Goal: Answer question/provide support: Share knowledge or assist other users

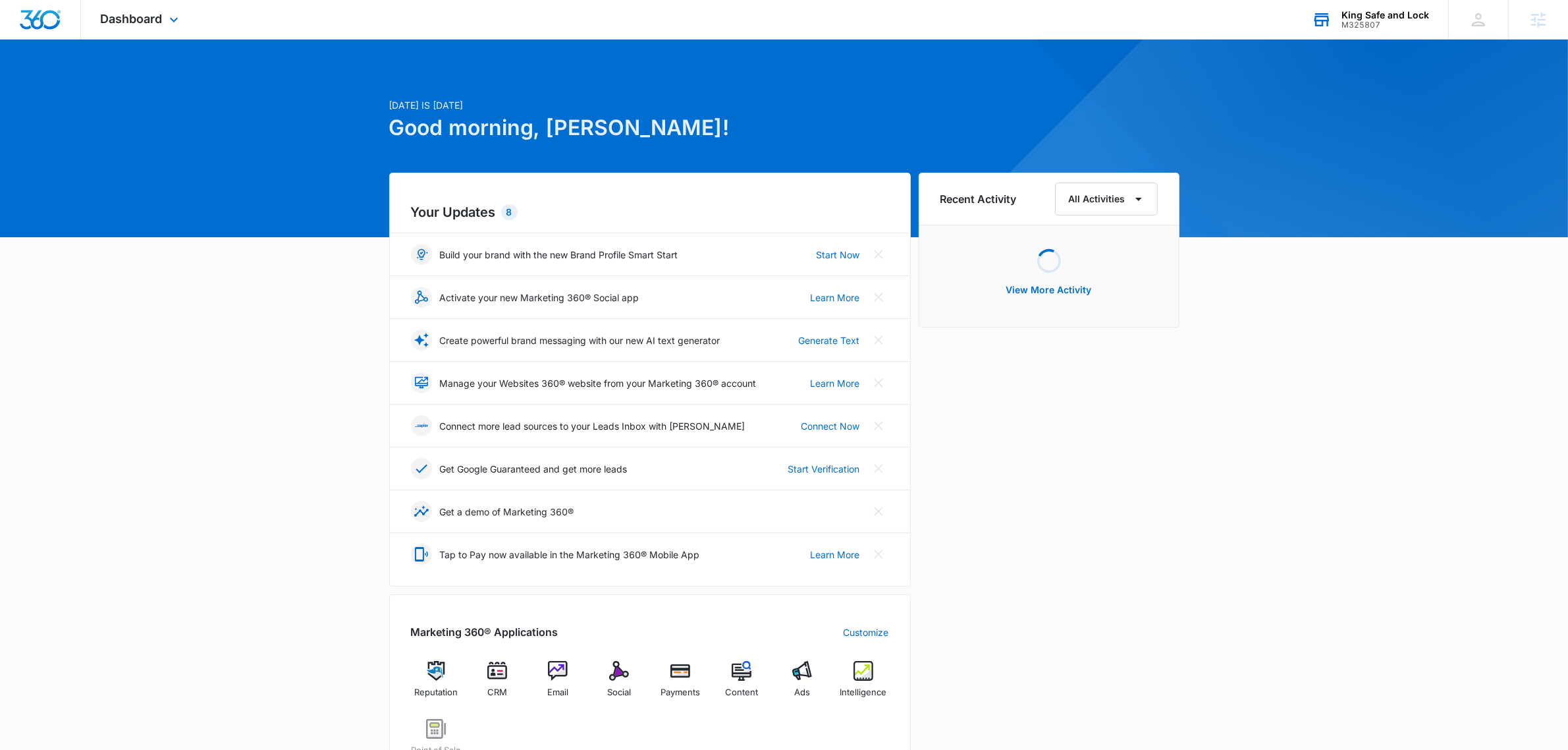
click at [1393, 34] on div "King Safe and Lock M325807 Your Accounts View All" at bounding box center [1370, 20] width 156 height 39
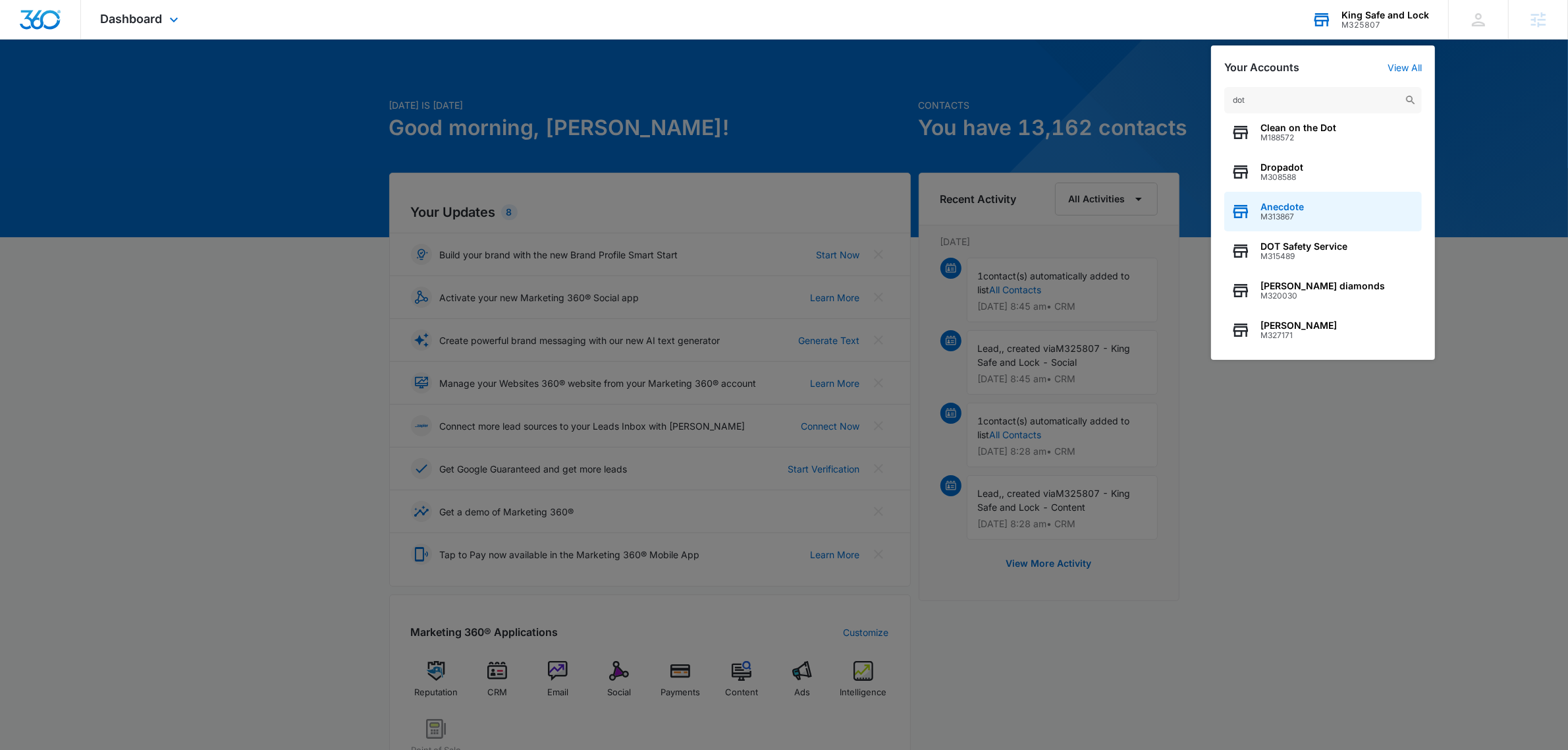
scroll to position [4, 0]
click at [1291, 102] on input "dot" at bounding box center [1323, 100] width 197 height 27
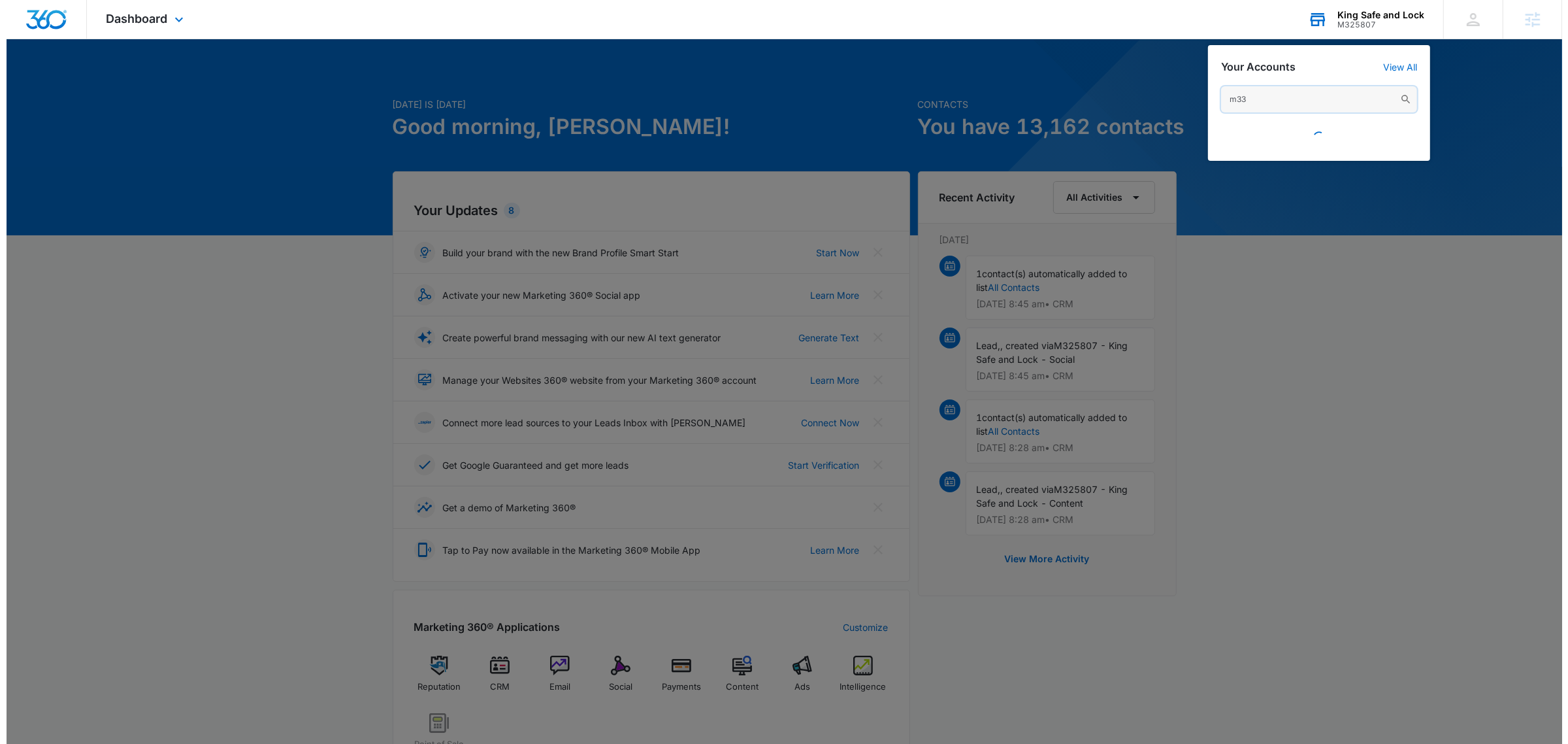
scroll to position [0, 0]
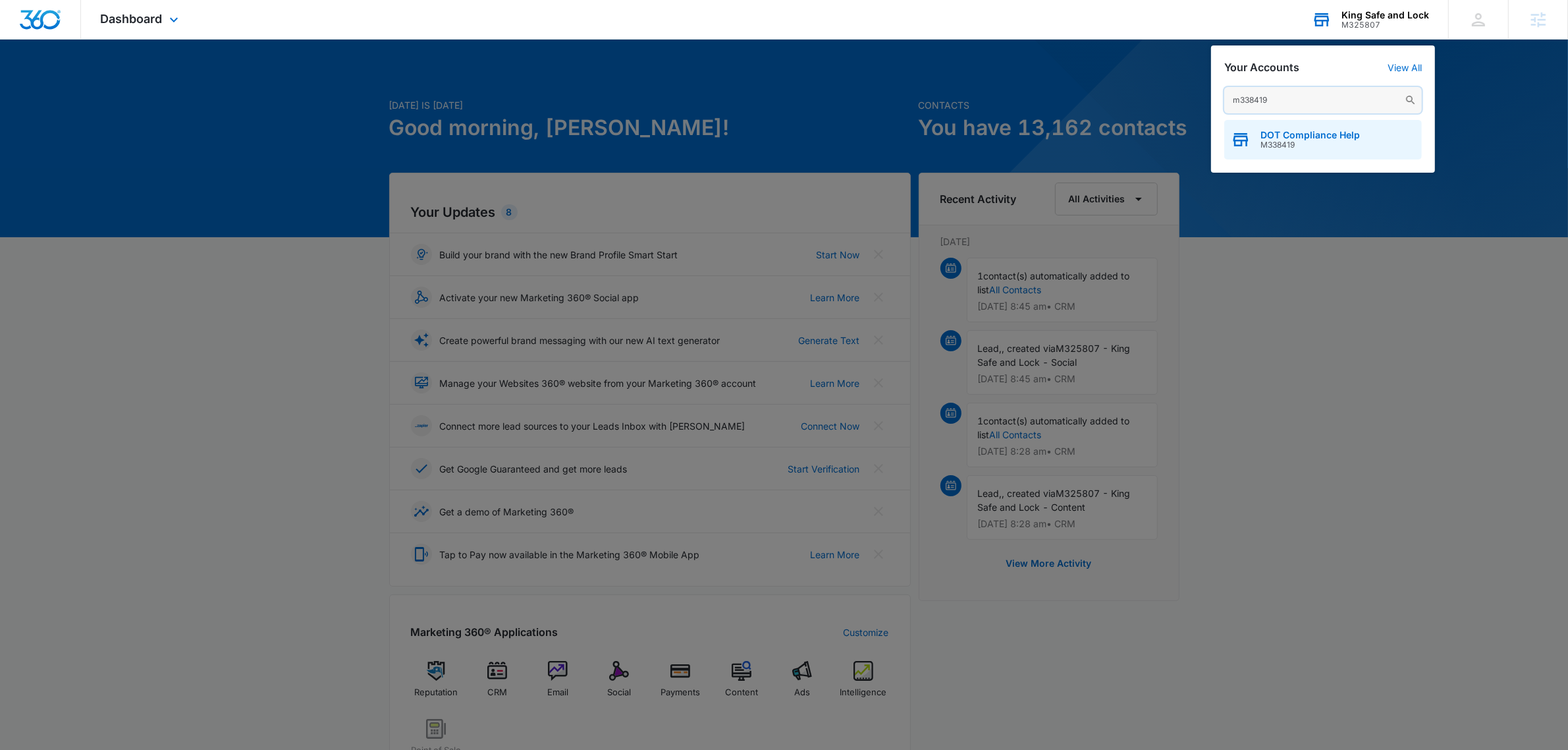
type input "m338419"
click at [1324, 140] on span "M338419" at bounding box center [1310, 145] width 99 height 9
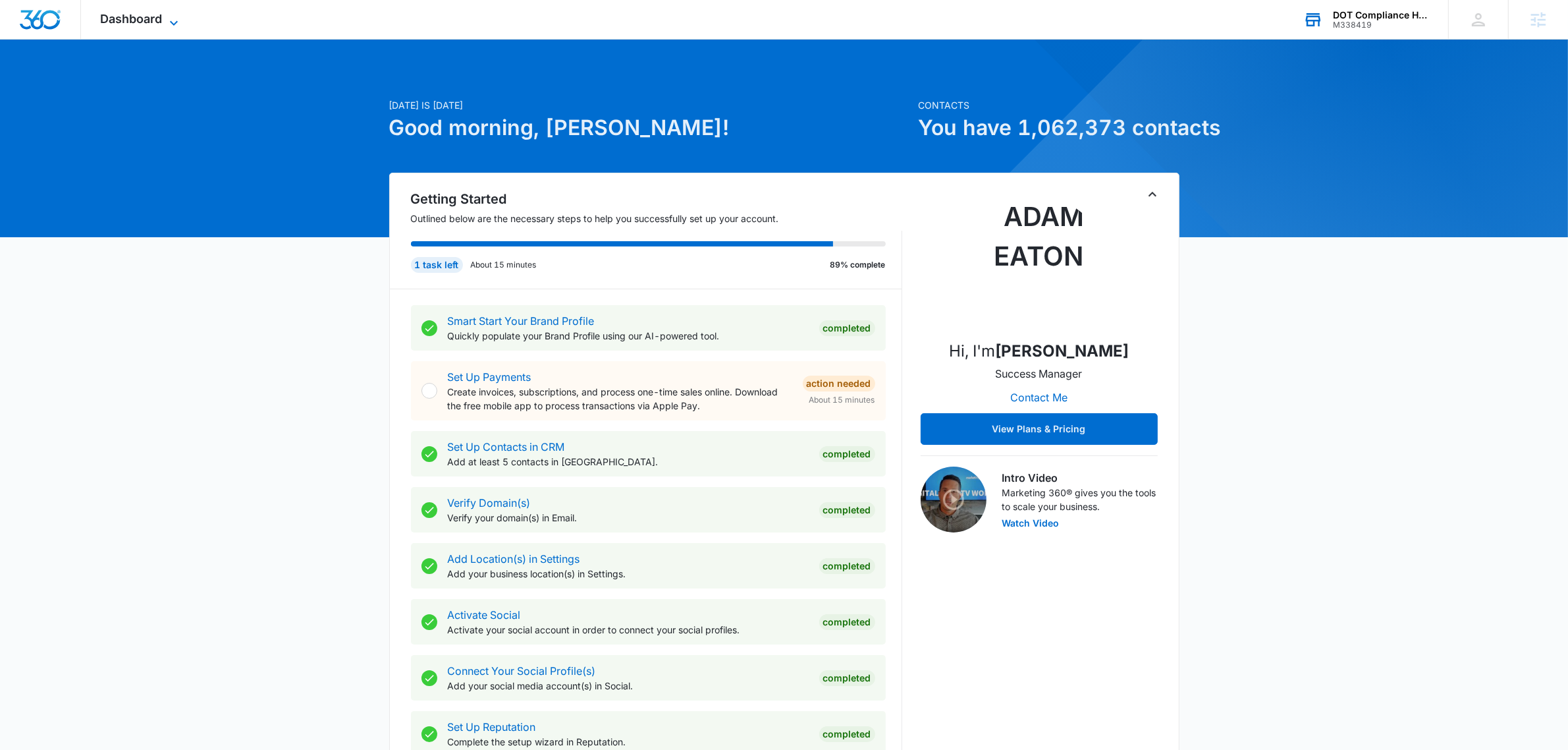
click at [116, 18] on span "Dashboard" at bounding box center [131, 18] width 62 height 13
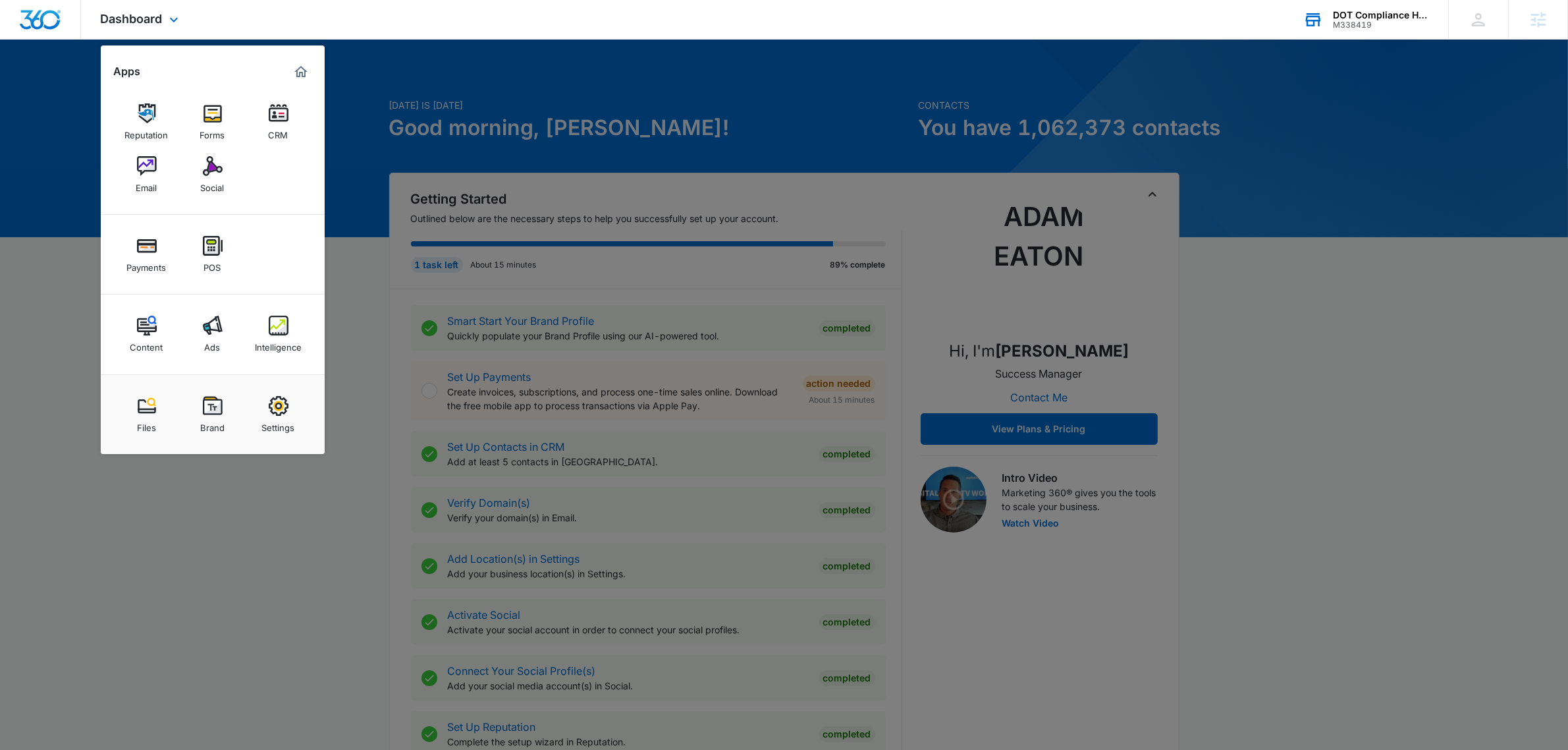
click at [284, 89] on div "Reputation Forms CRM Email Social" at bounding box center [212, 148] width 224 height 132
click at [278, 114] on img at bounding box center [278, 113] width 20 height 20
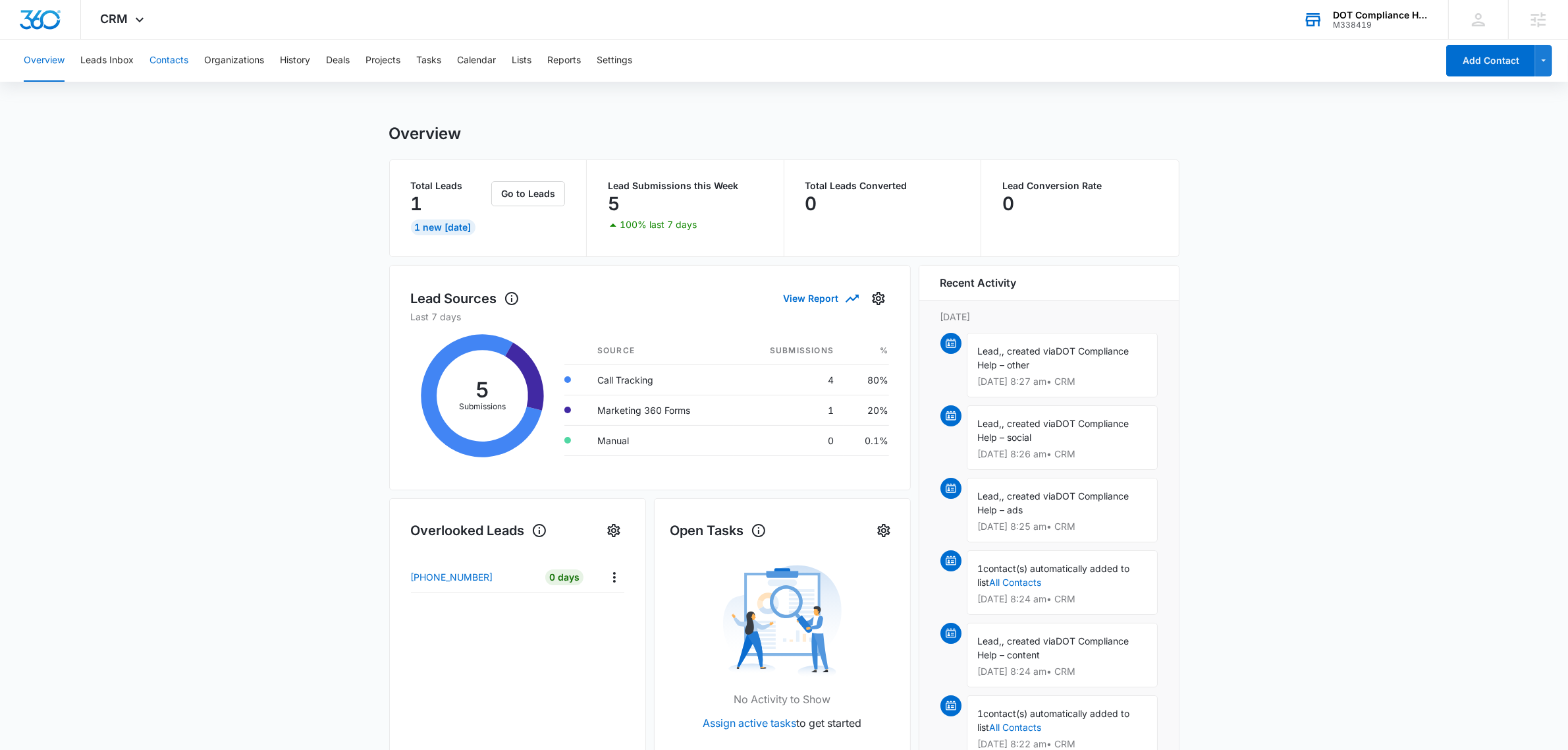
click at [182, 62] on button "Contacts" at bounding box center [170, 60] width 39 height 42
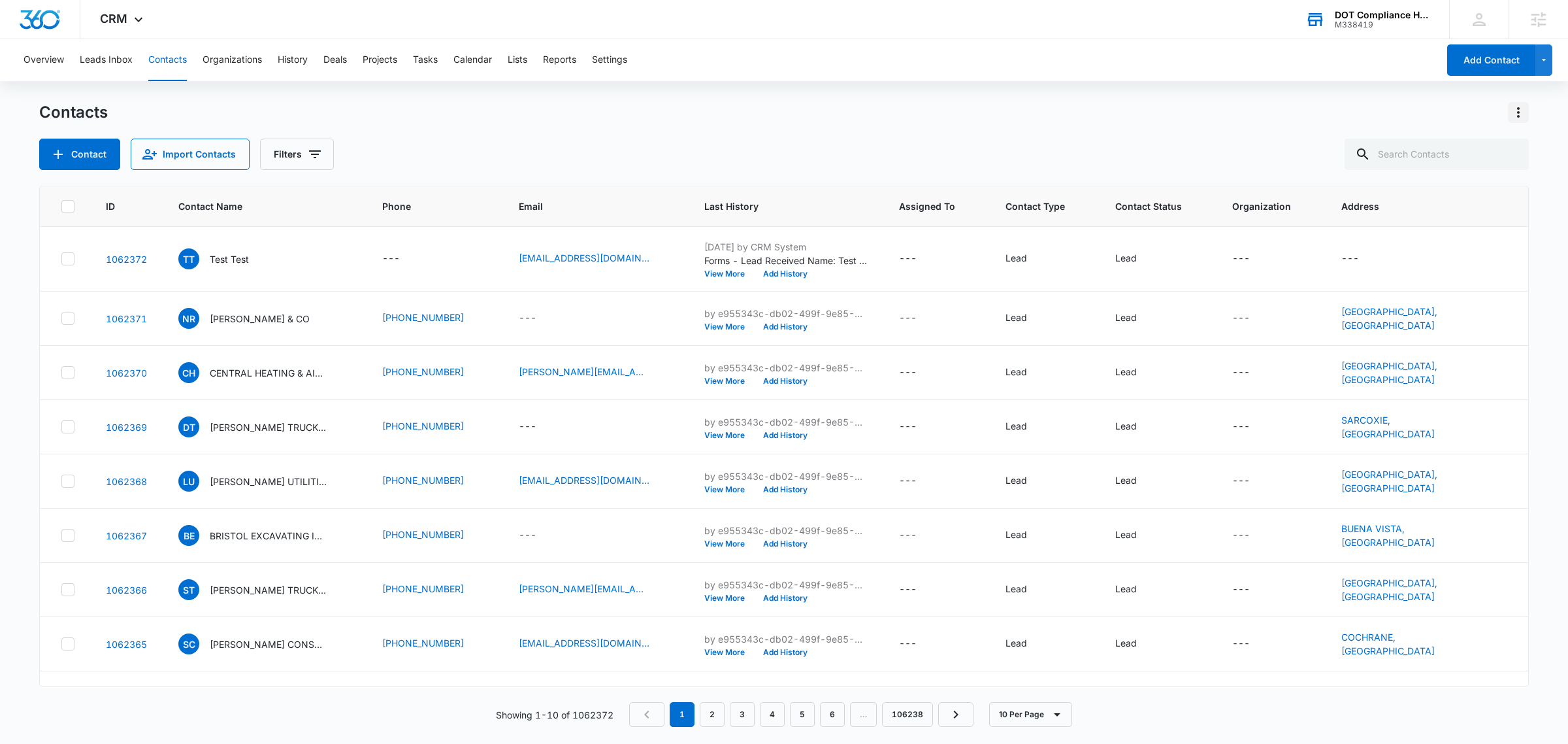
click at [1523, 114] on icon "Actions" at bounding box center [1518, 112] width 16 height 16
click at [1496, 144] on div "Choose Columns" at bounding box center [1453, 149] width 86 height 9
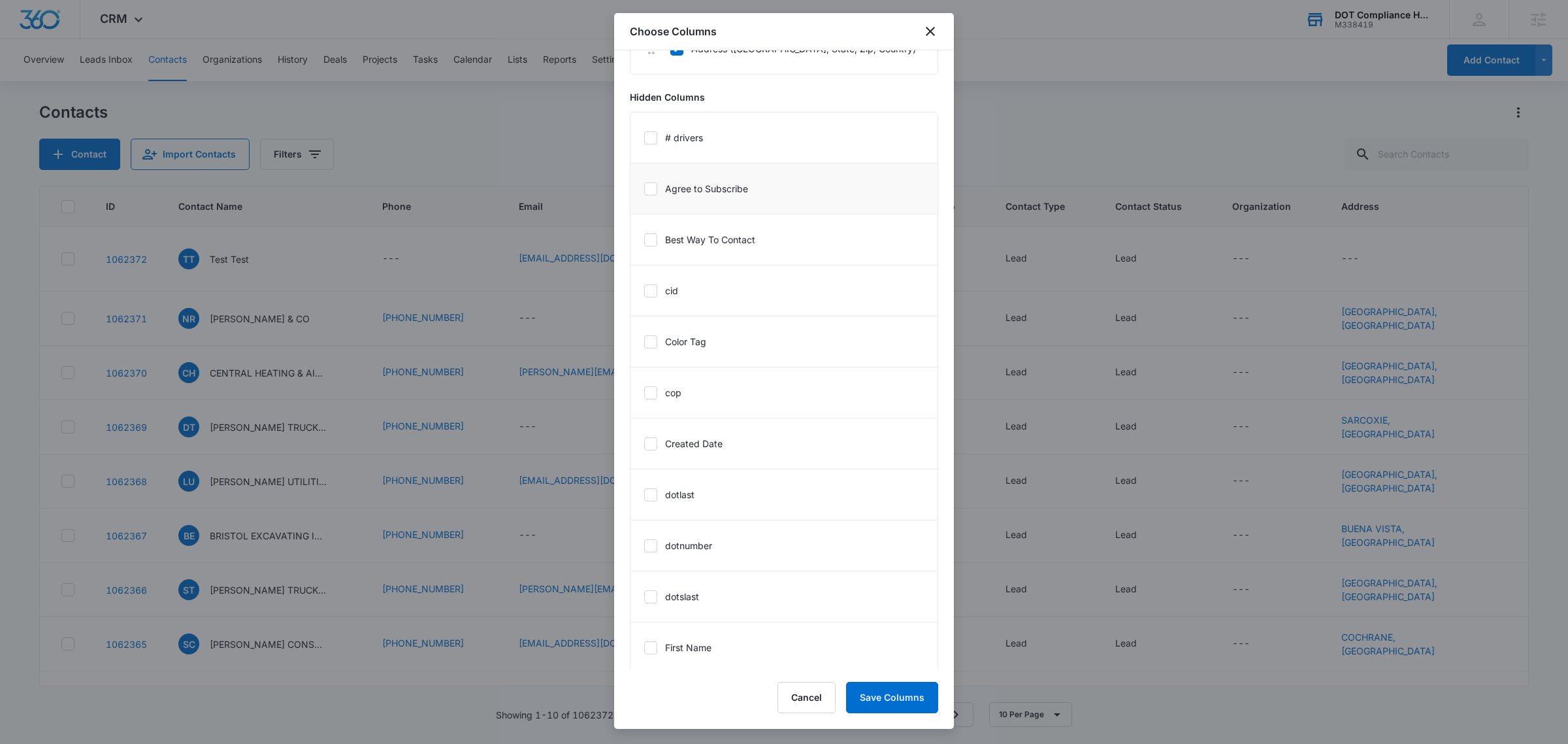
scroll to position [491, 0]
click at [658, 451] on label "dotlast" at bounding box center [669, 449] width 51 height 13
click at [645, 451] on input "dotlast" at bounding box center [644, 450] width 1 height 1
click at [644, 499] on label "dotslast" at bounding box center [671, 500] width 56 height 13
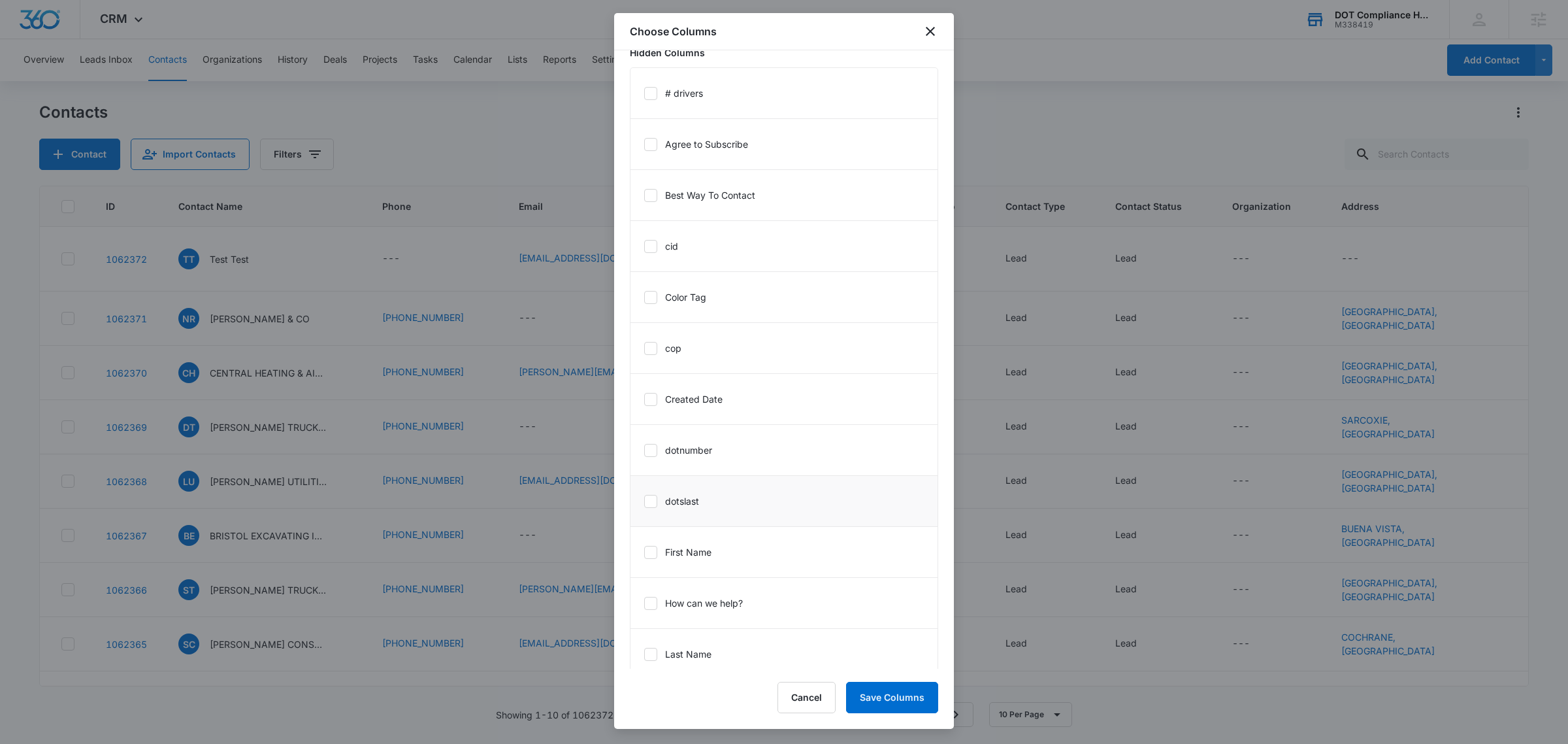
click at [644, 500] on input "dotslast" at bounding box center [644, 500] width 1 height 1
click at [876, 696] on button "Save Columns" at bounding box center [892, 697] width 92 height 31
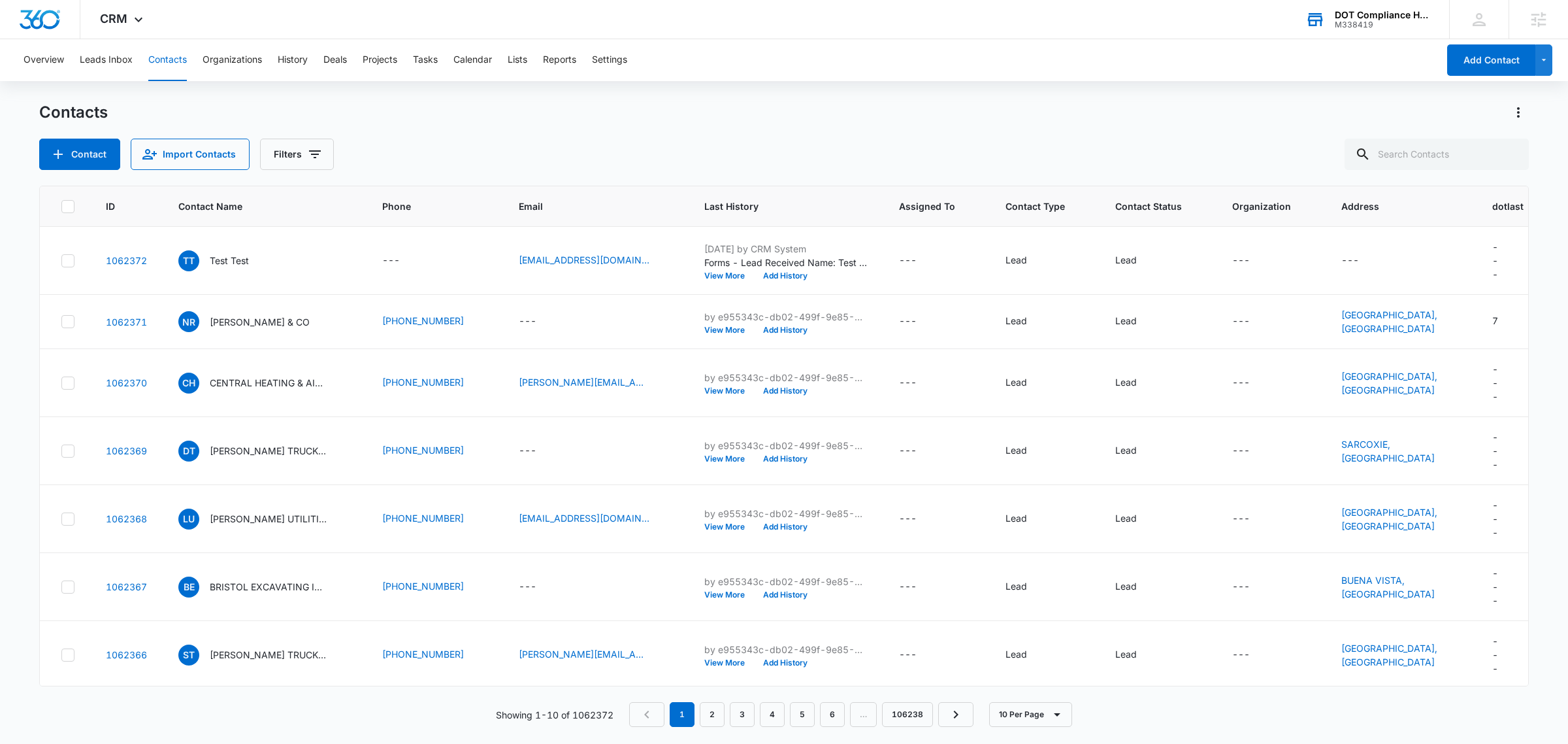
scroll to position [0, 41]
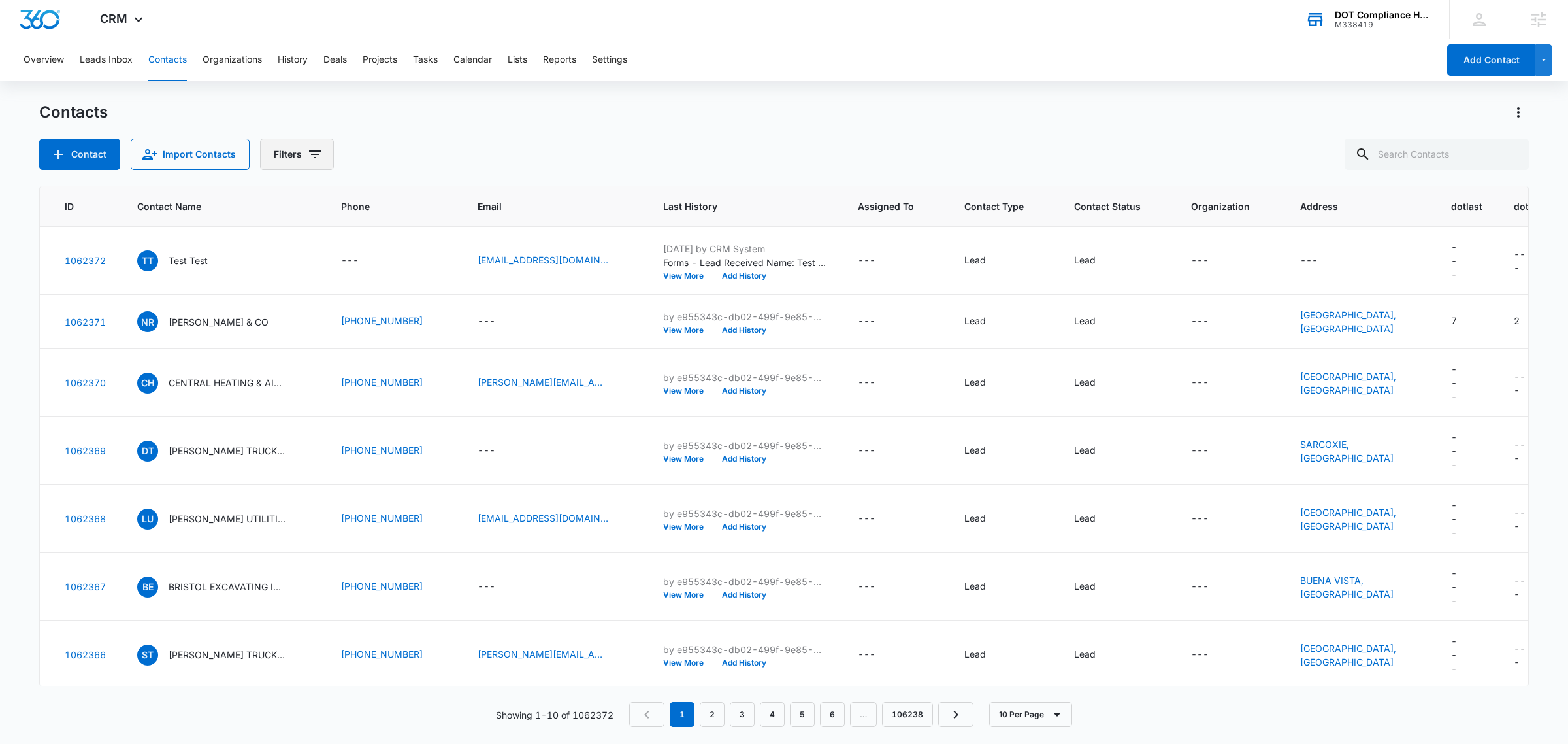
click at [292, 151] on button "Filters" at bounding box center [297, 153] width 73 height 31
click at [416, 373] on icon "Show Custom Filters filters" at bounding box center [415, 372] width 16 height 16
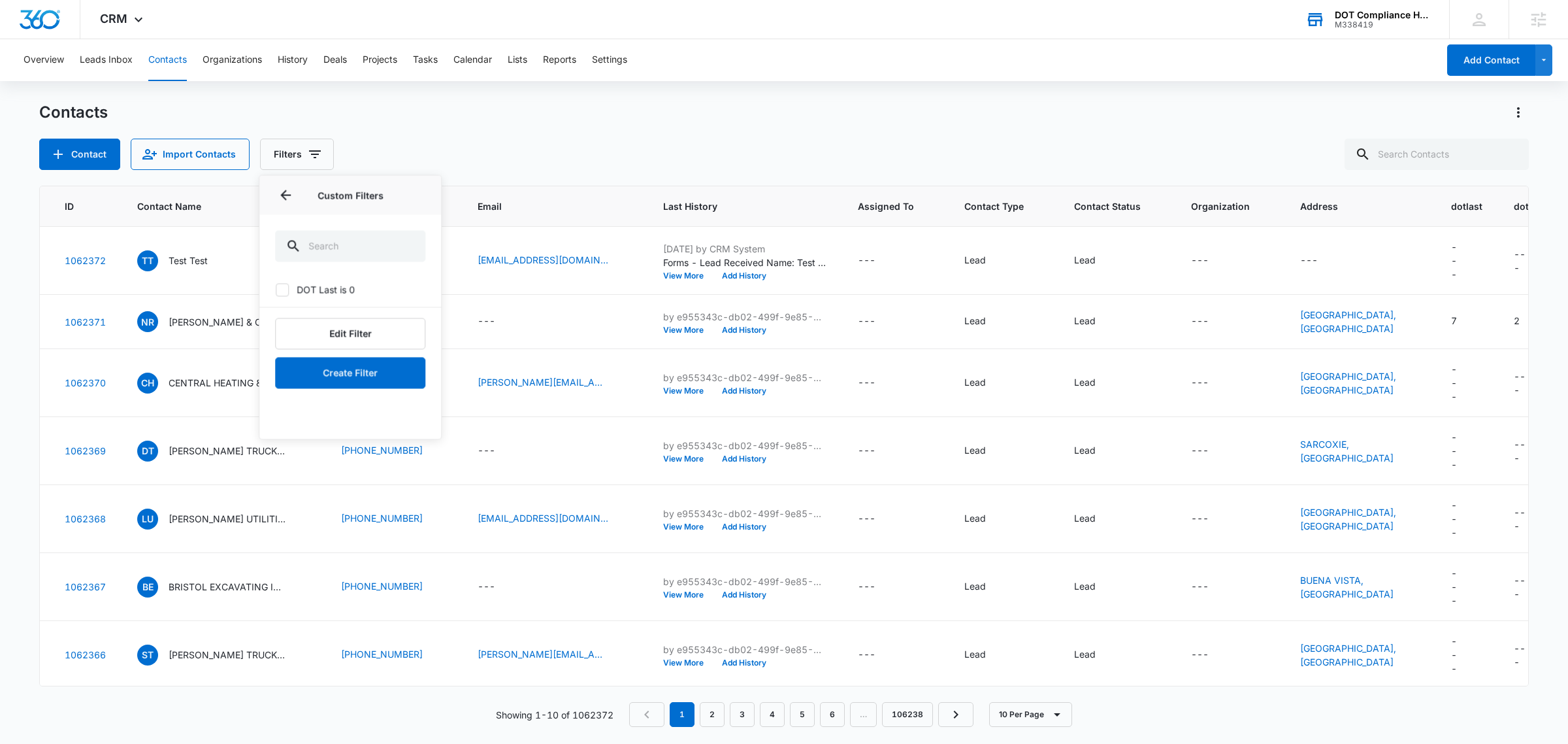
click at [311, 286] on label "DOT Last is 0" at bounding box center [351, 290] width 151 height 13
click at [275, 290] on input "DOT Last is 0" at bounding box center [275, 290] width 1 height 1
checkbox input "true"
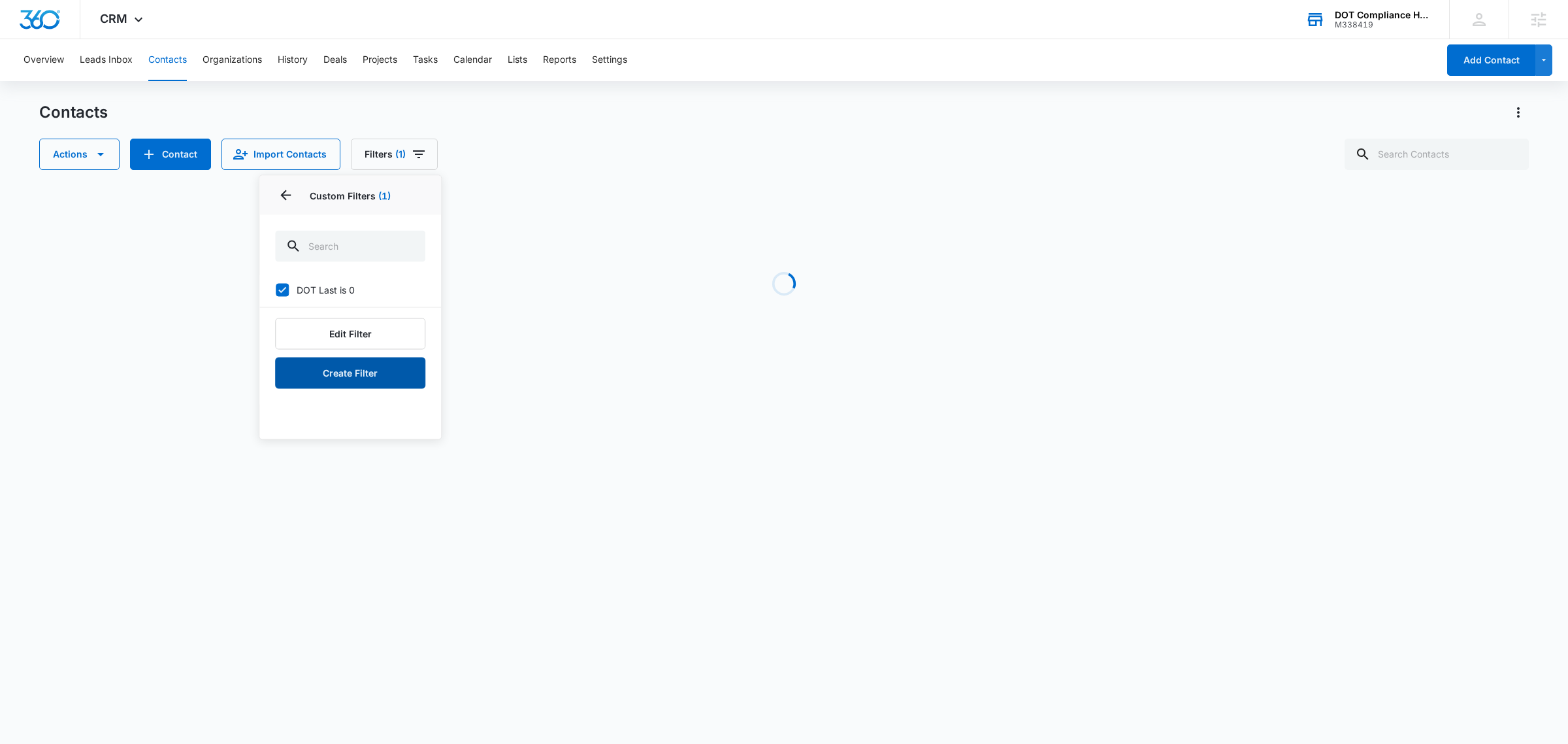
click at [367, 373] on button "Create Filter" at bounding box center [351, 373] width 151 height 31
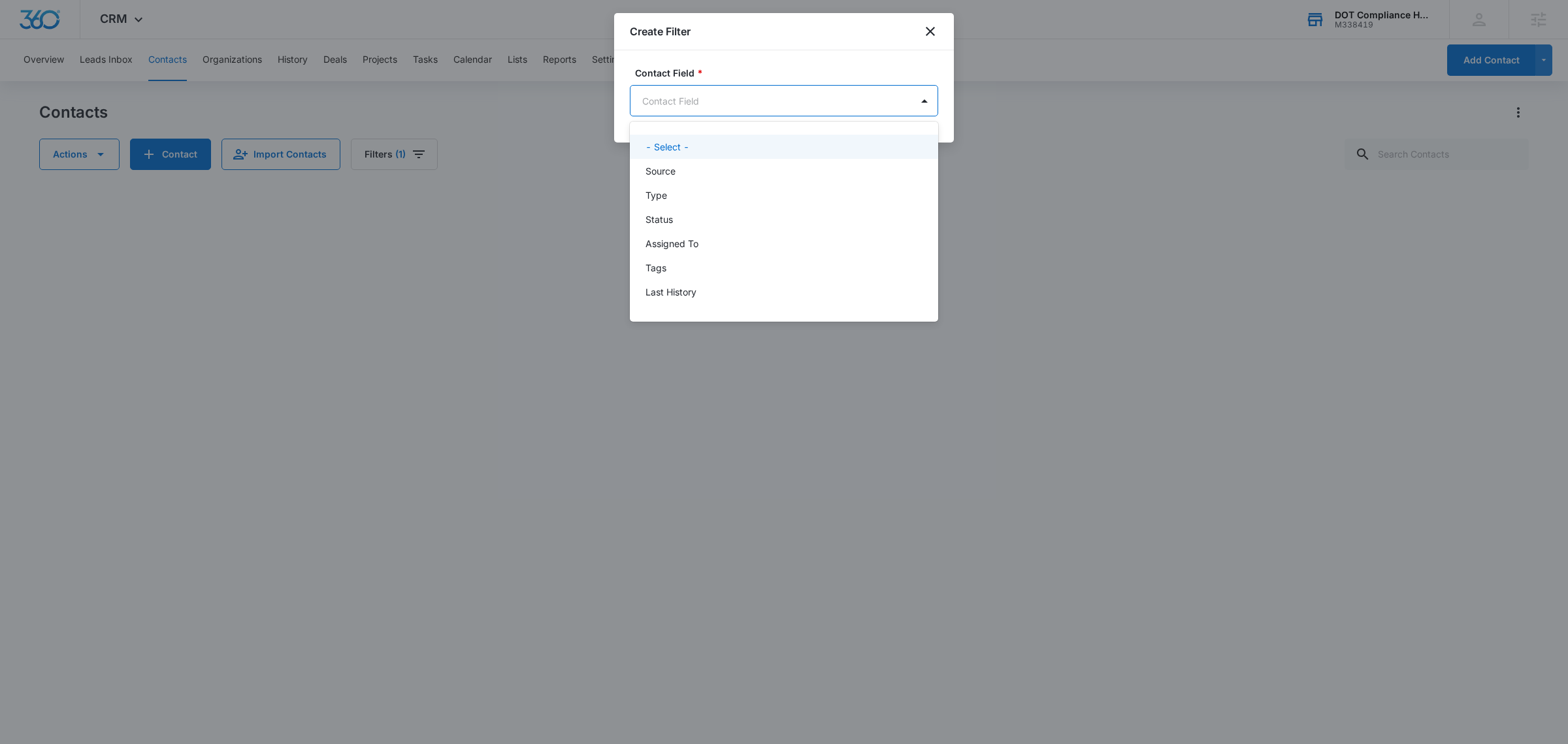
click at [822, 102] on body "CRM Apps Reputation Forms CRM Email Social Payments POS Content Ads Intelligenc…" at bounding box center [784, 372] width 1568 height 744
click at [938, 23] on div at bounding box center [784, 372] width 1568 height 744
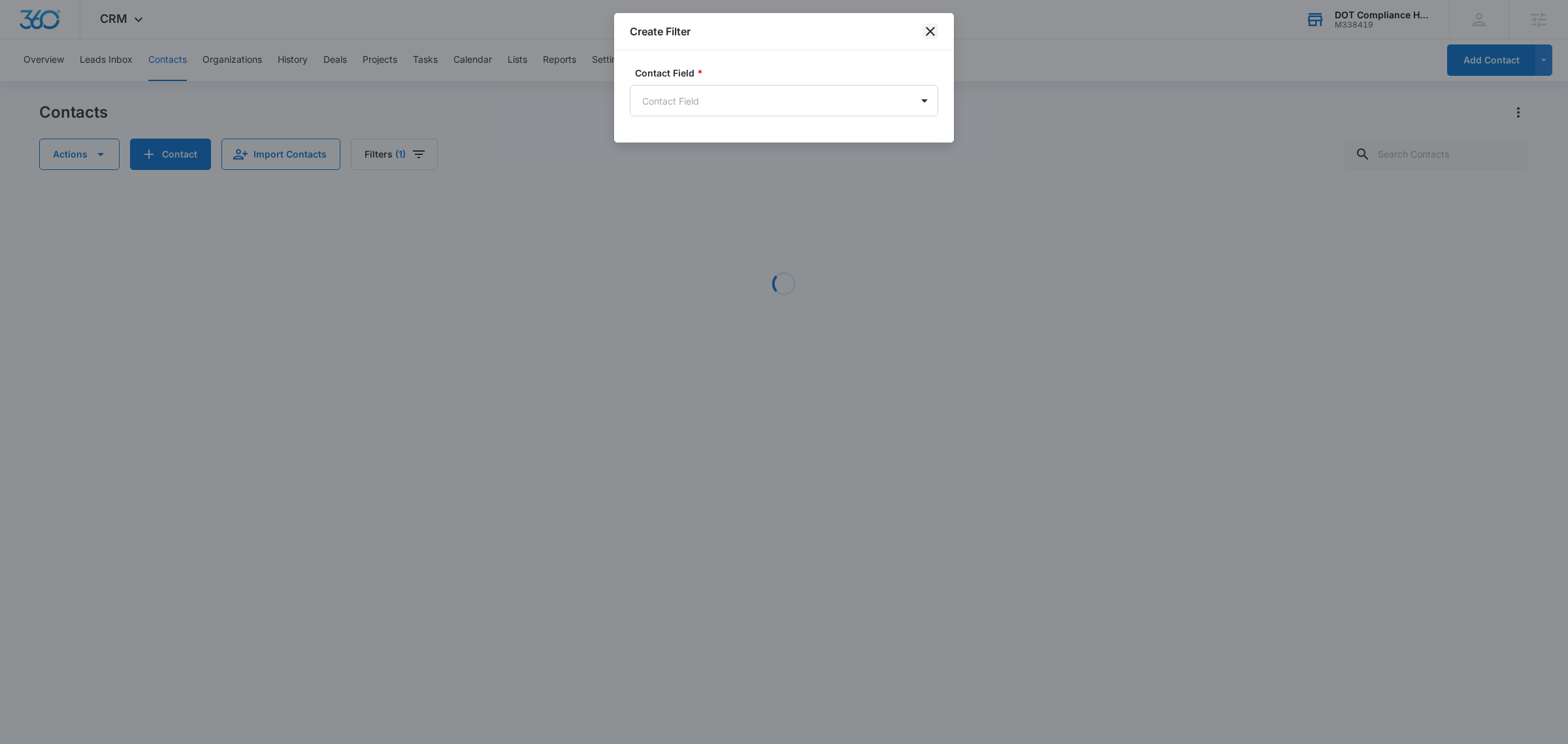
click at [932, 27] on icon "close" at bounding box center [931, 32] width 16 height 16
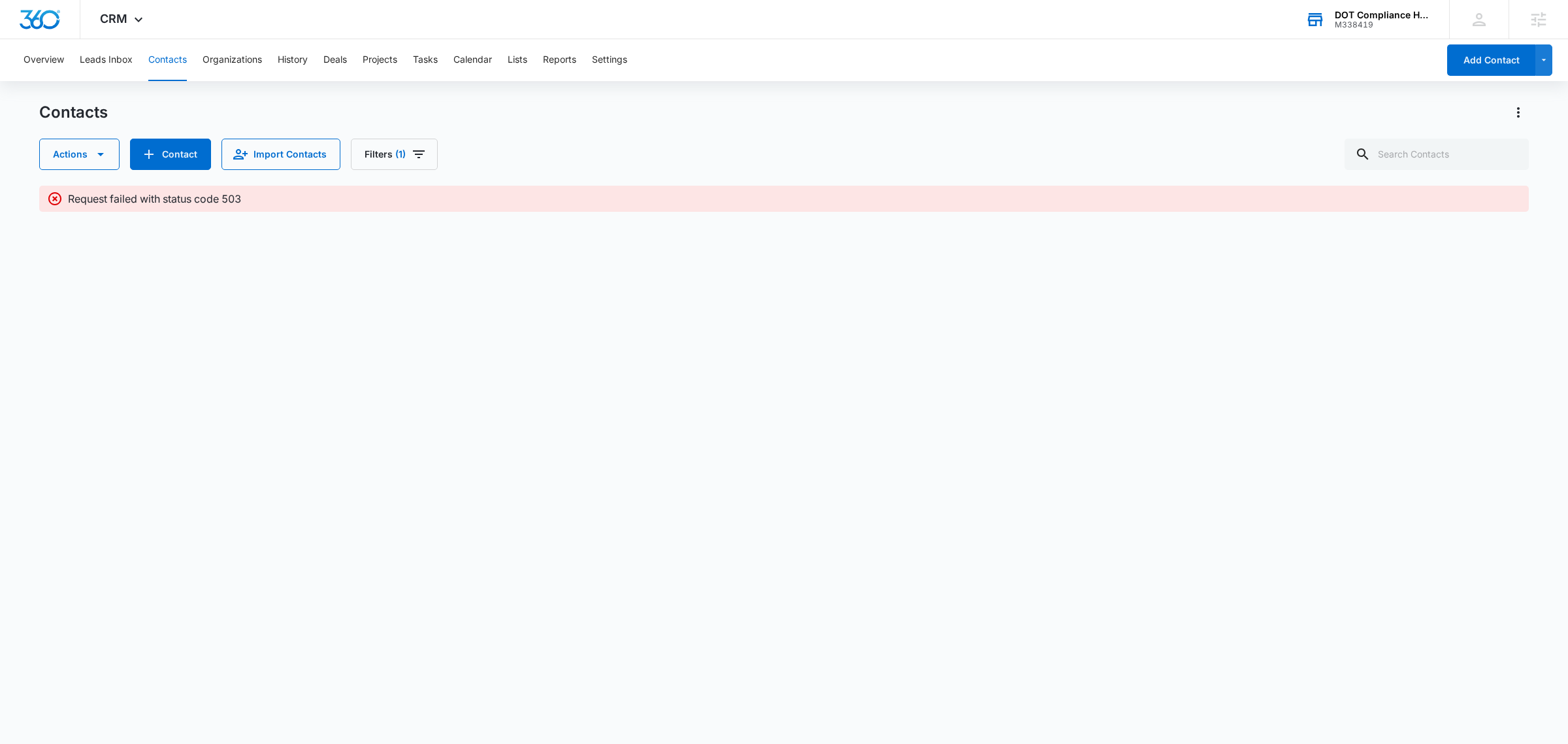
click at [900, 138] on div "Actions Contact Import Contacts Filters (1)" at bounding box center [784, 153] width 1490 height 31
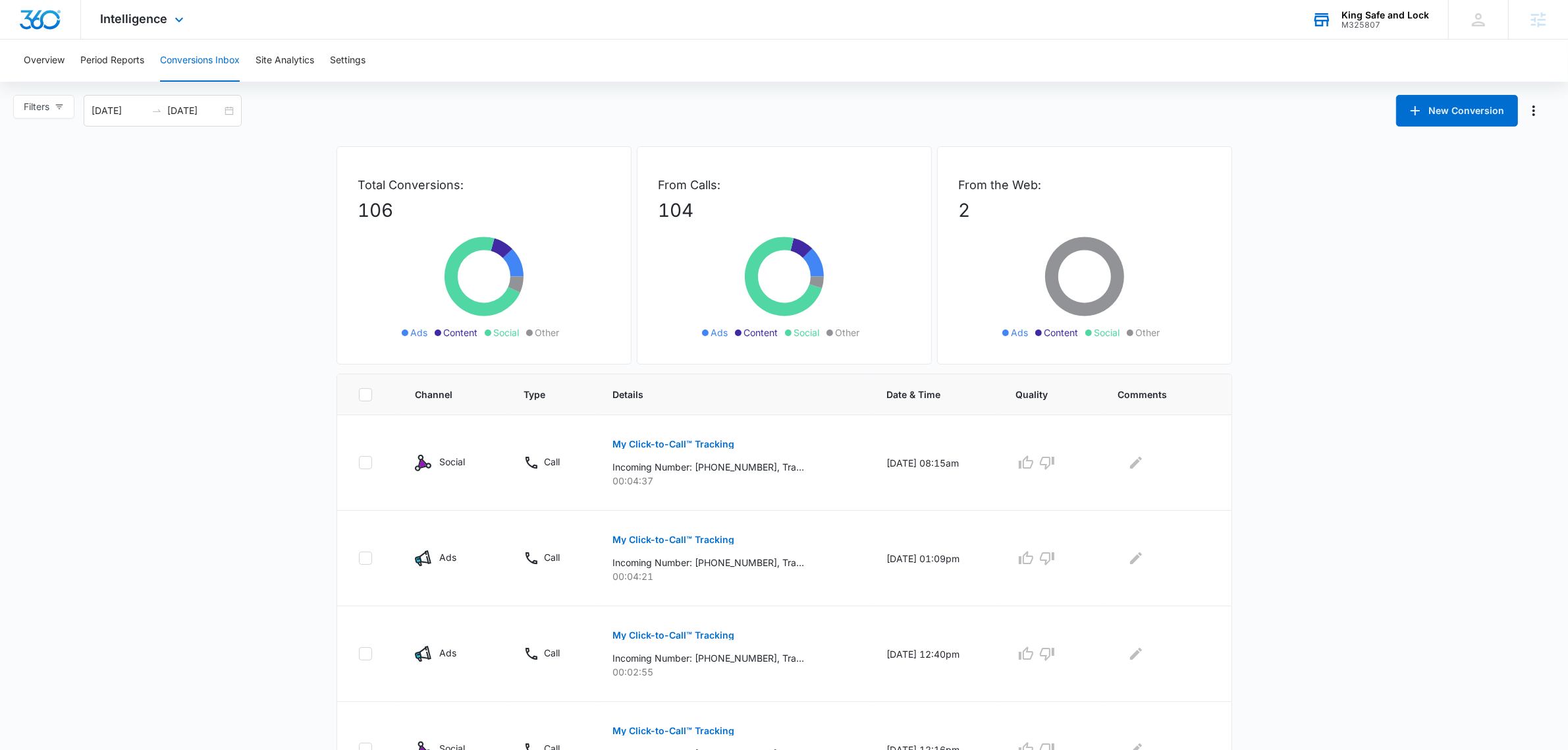
click at [1387, 21] on div "M325807" at bounding box center [1385, 25] width 87 height 9
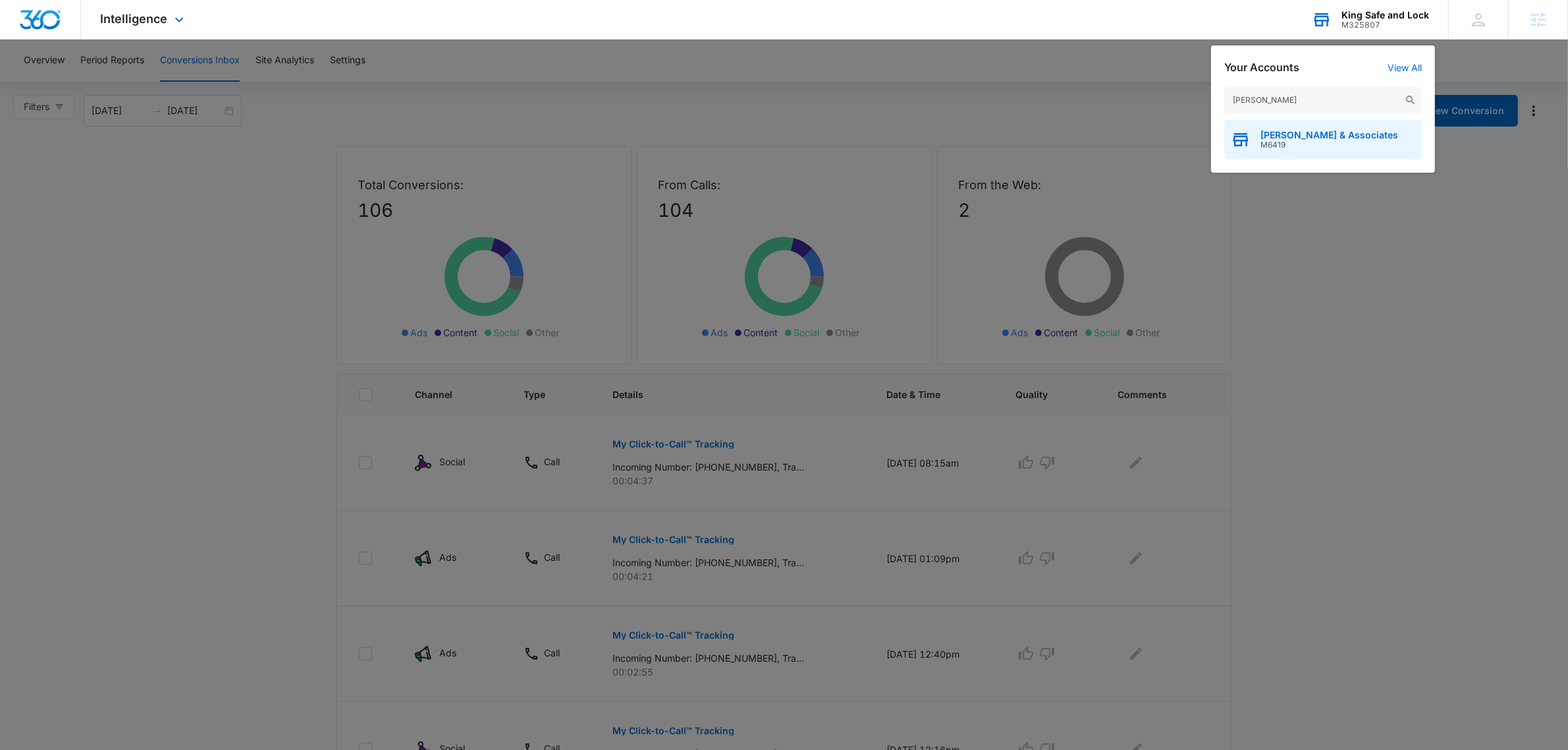
type input "bivens"
click at [1289, 127] on div "Bivens & Associates M6419" at bounding box center [1323, 139] width 197 height 39
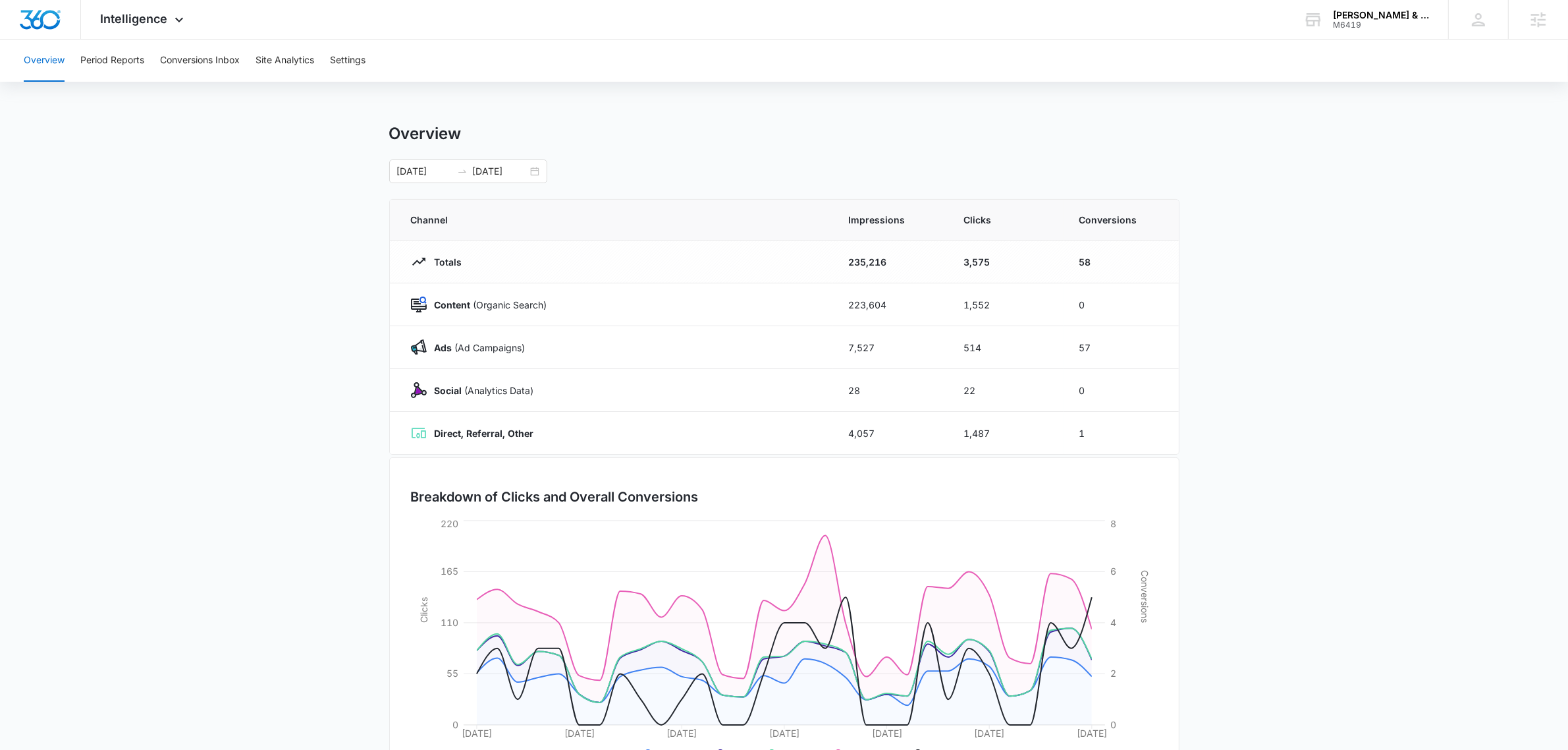
click at [1388, 321] on main "Overview 08/11/2025 09/10/2025 Channel Impressions Clicks Conversions Totals 23…" at bounding box center [784, 470] width 1568 height 692
click at [509, 167] on input "09/10/2025" at bounding box center [500, 171] width 54 height 14
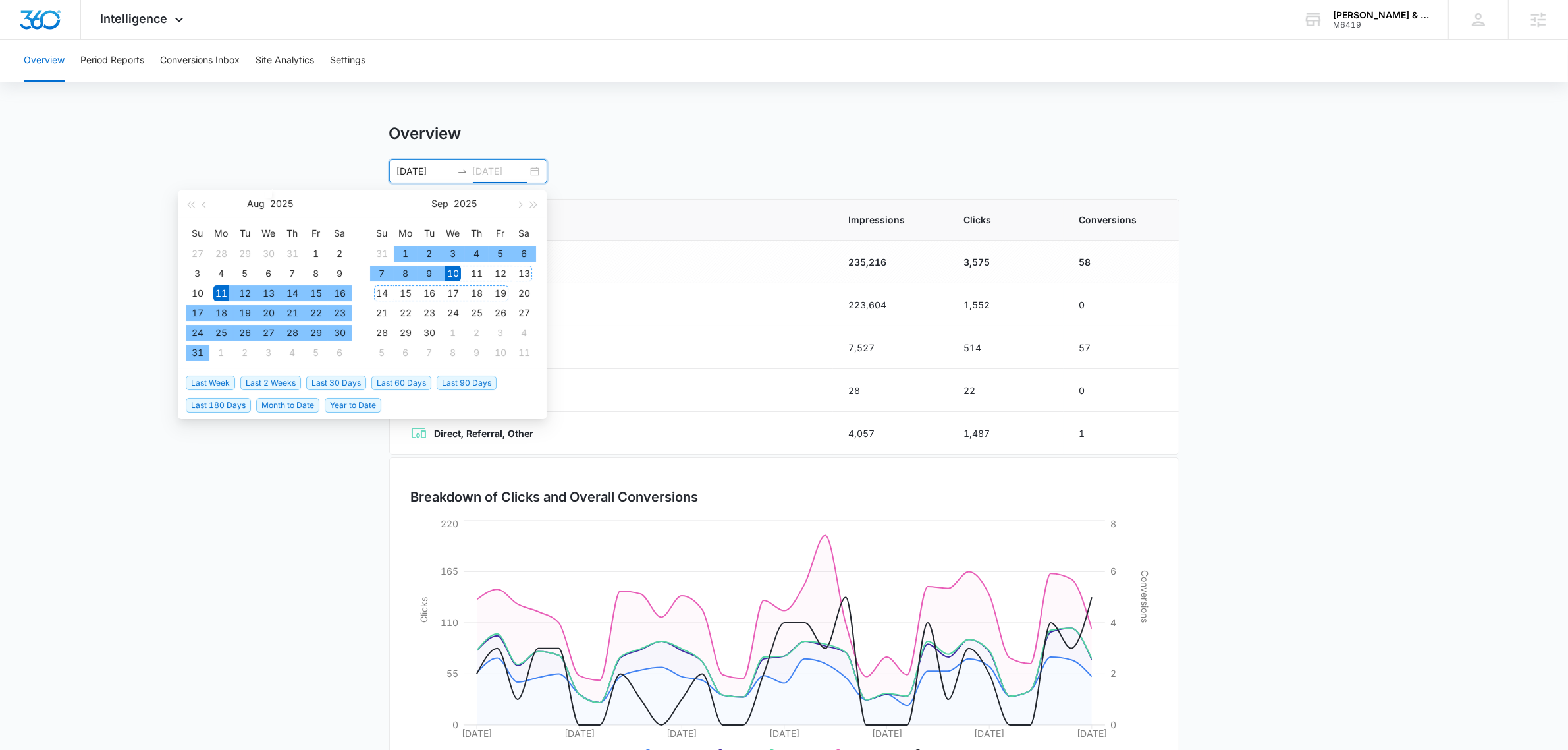
type input "09/10/2025"
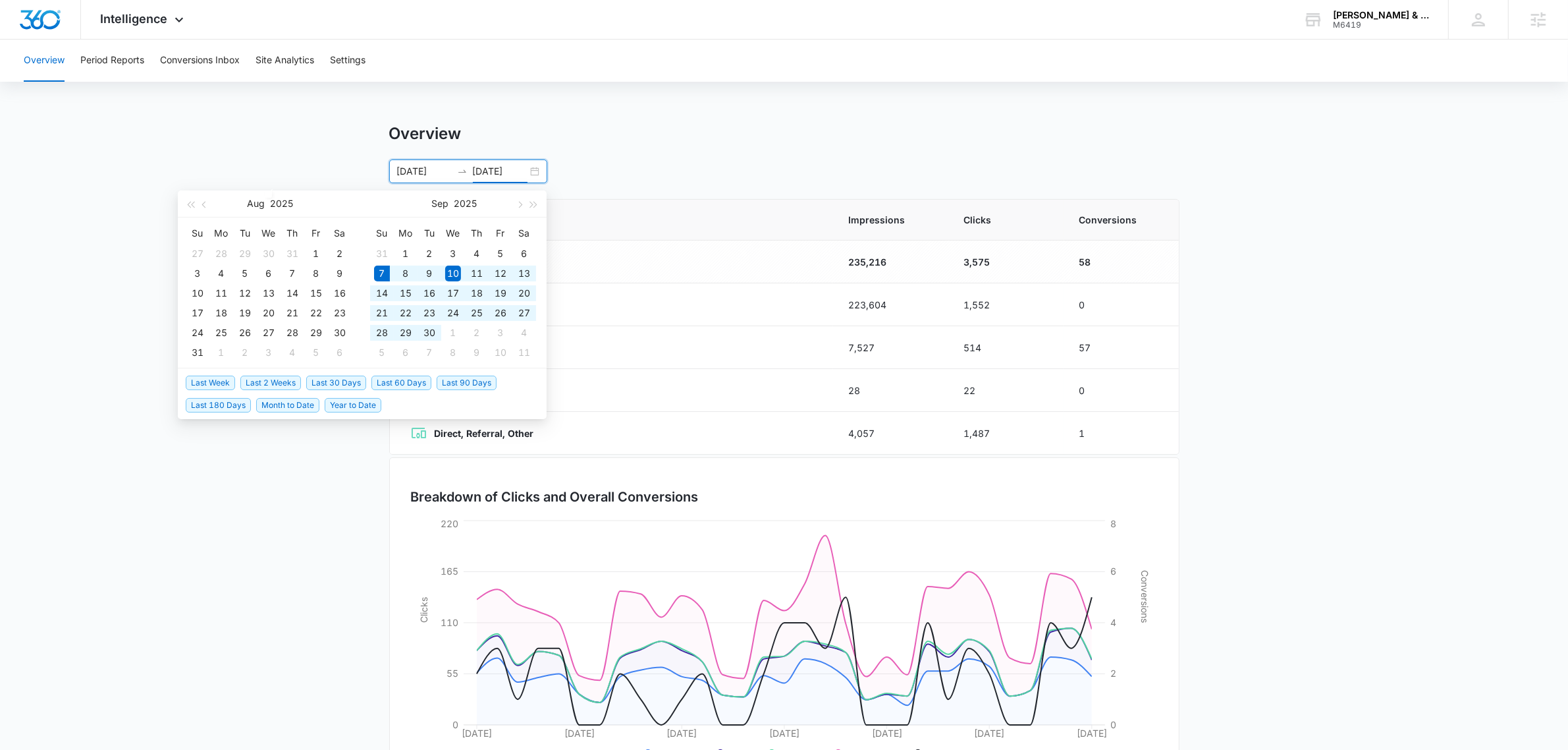
click at [339, 384] on span "Last 30 Days" at bounding box center [336, 383] width 60 height 14
type input "09/07/2025"
type input "10/07/2025"
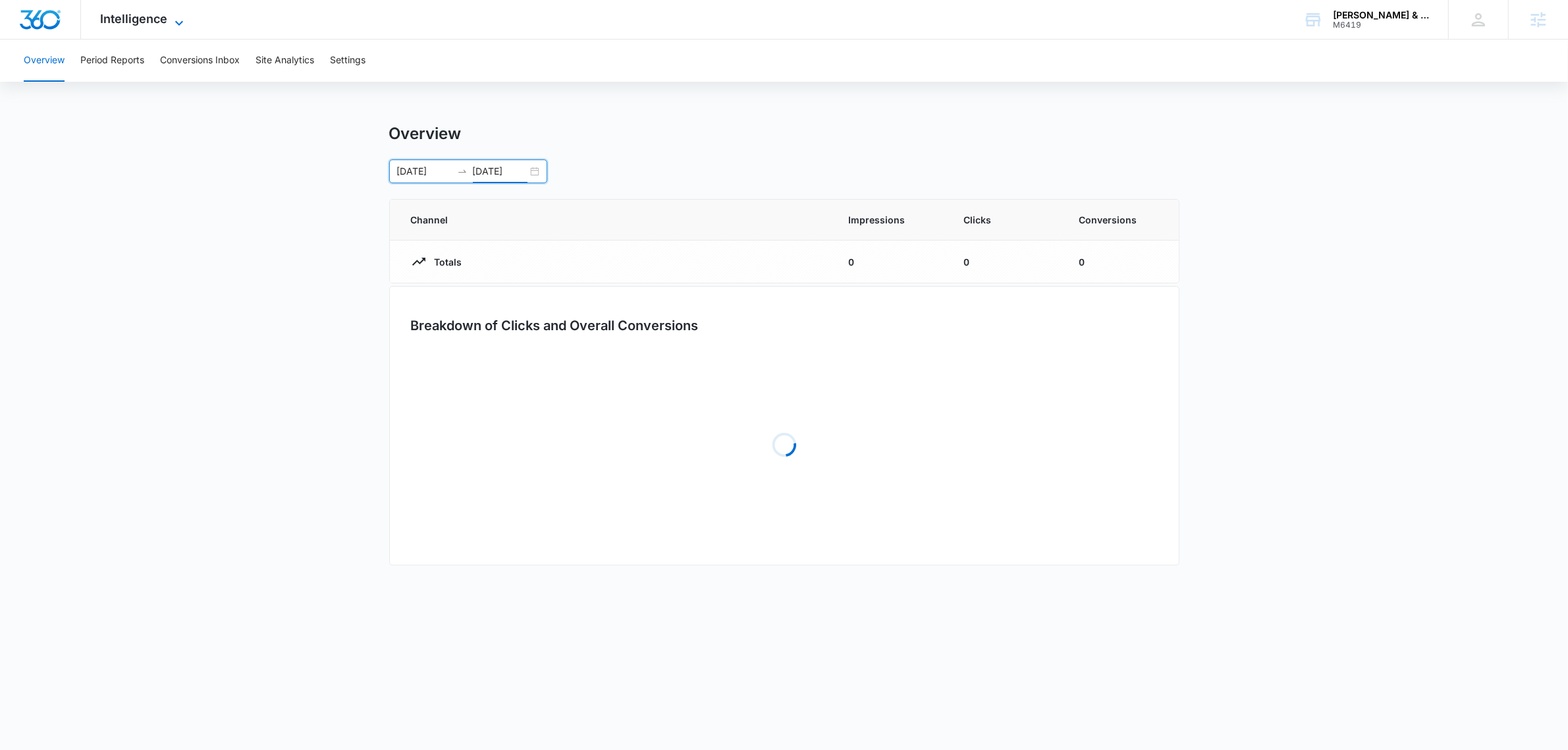
click at [171, 11] on div "Intelligence Apps Reputation Websites Forms CRM Email Social Shop Payments POS …" at bounding box center [144, 20] width 126 height 39
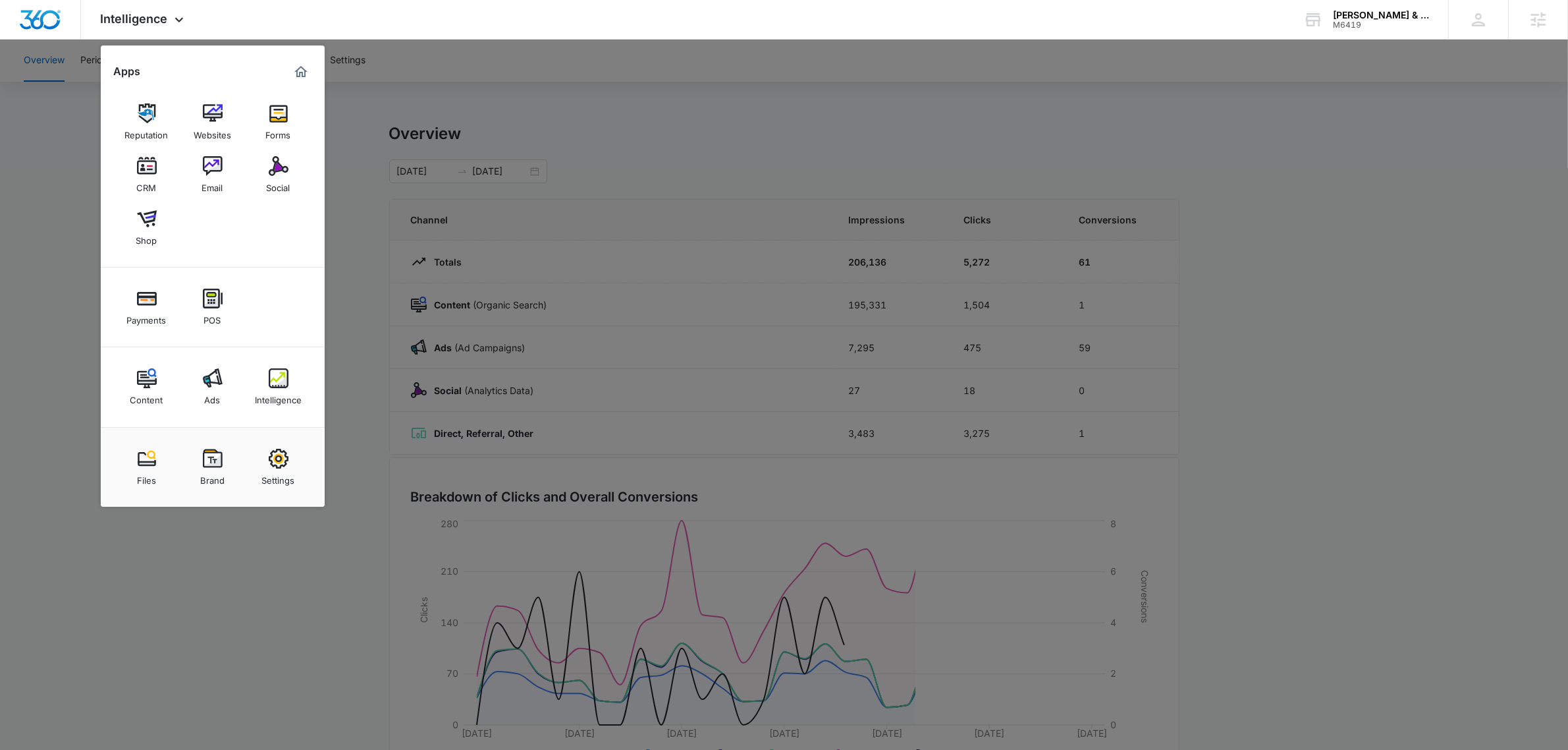
click at [461, 112] on div at bounding box center [784, 375] width 1568 height 750
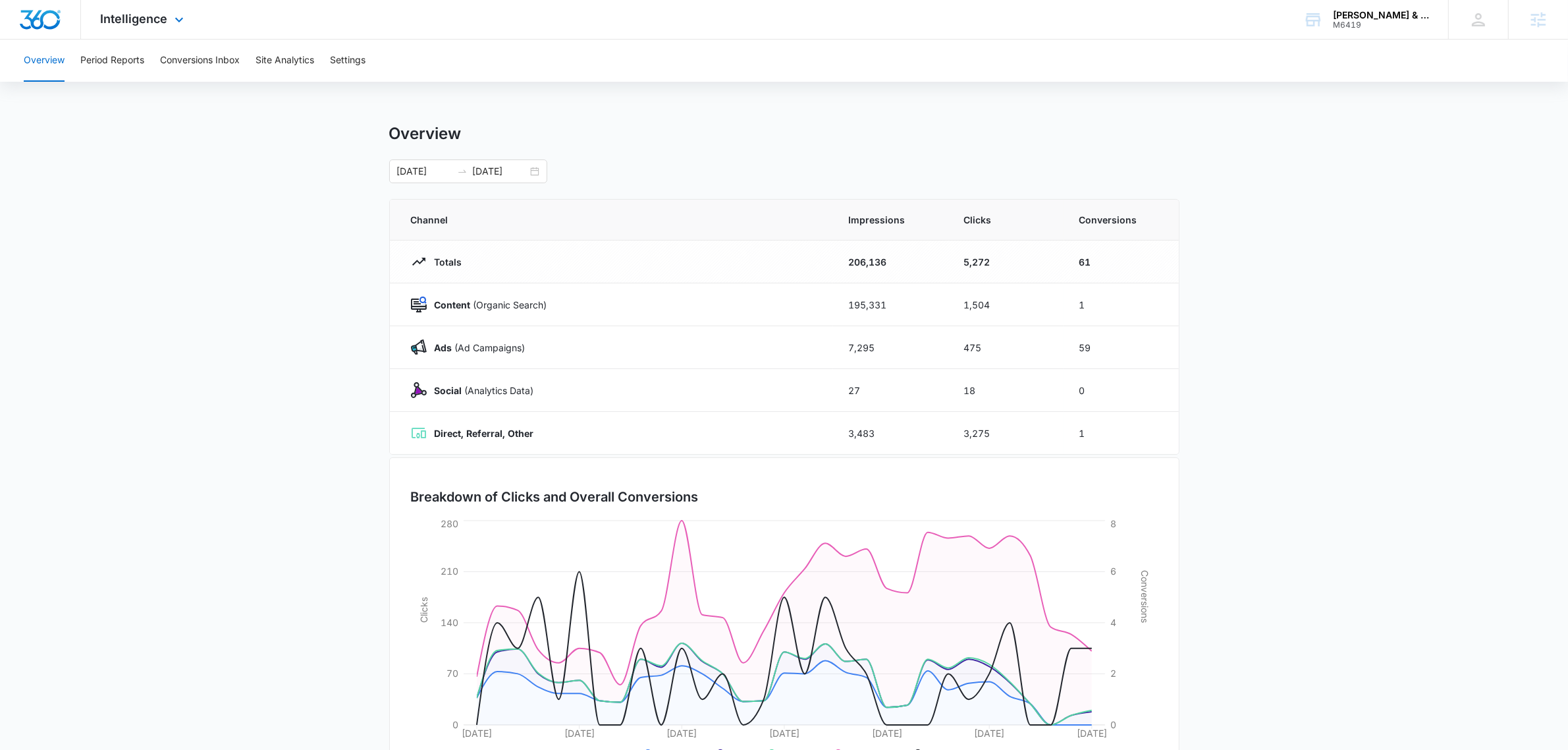
click at [149, 29] on div "Intelligence Apps Reputation Websites Forms CRM Email Social Shop Payments POS …" at bounding box center [144, 20] width 126 height 39
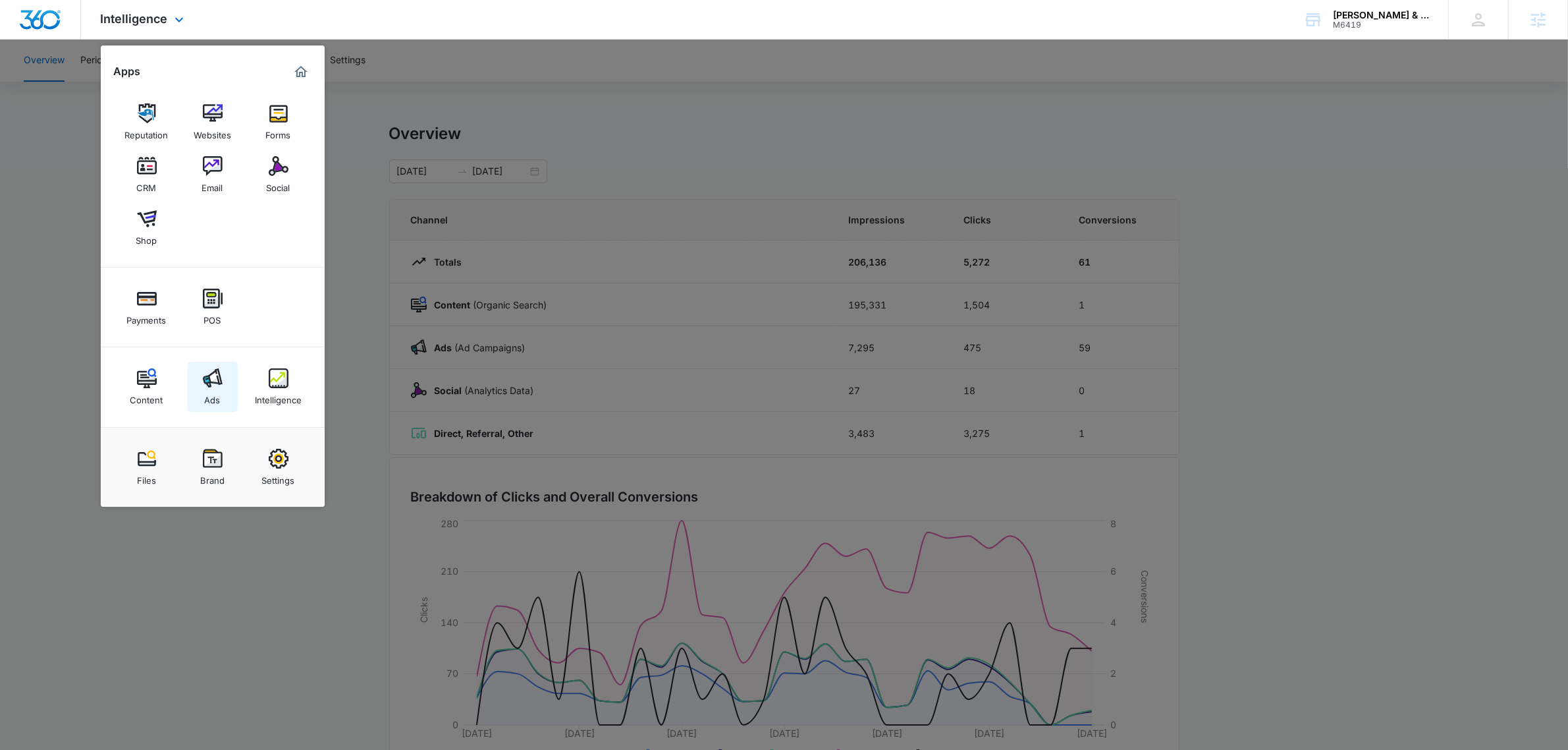
click at [222, 371] on link "Ads" at bounding box center [212, 387] width 50 height 50
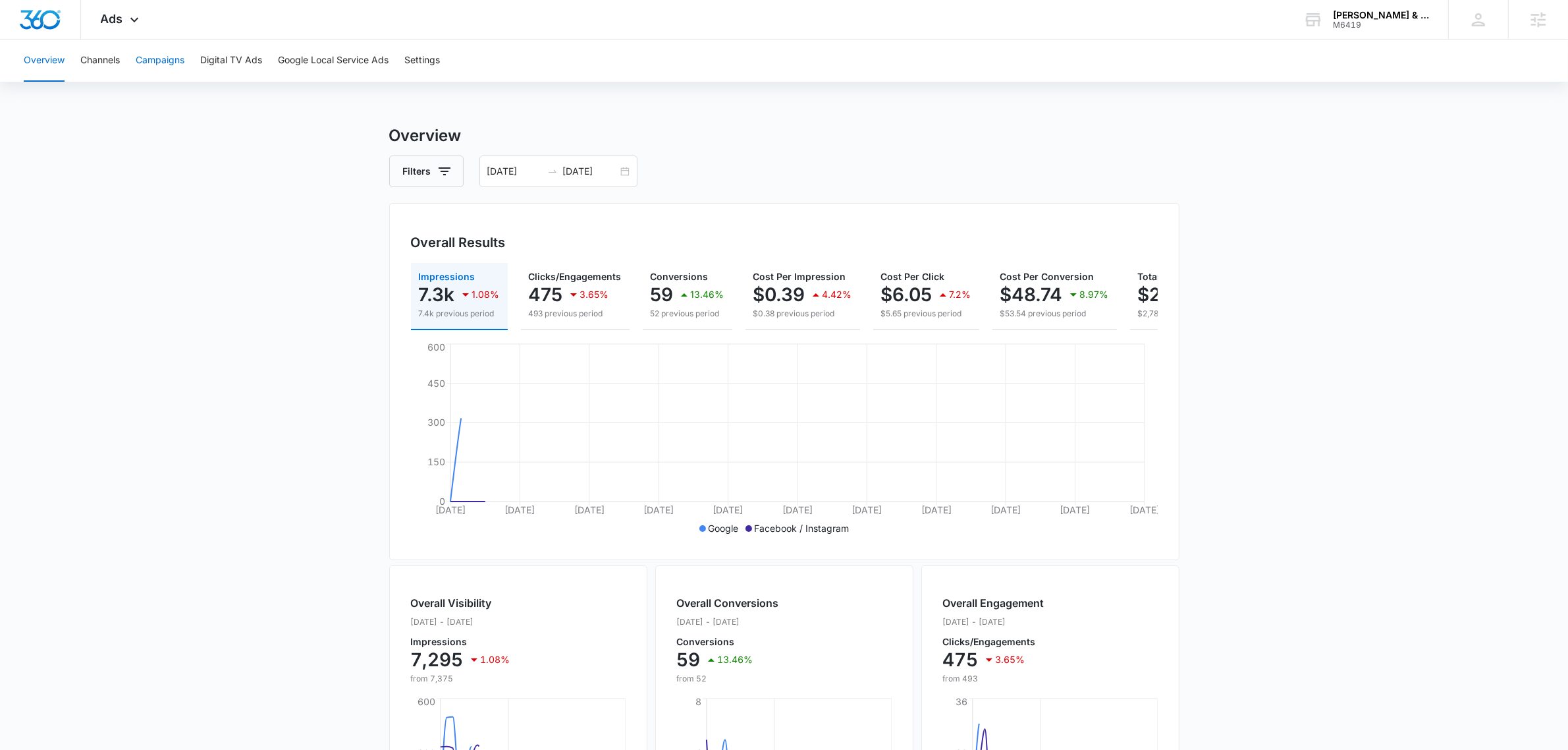
click at [166, 76] on button "Campaigns" at bounding box center [160, 60] width 49 height 42
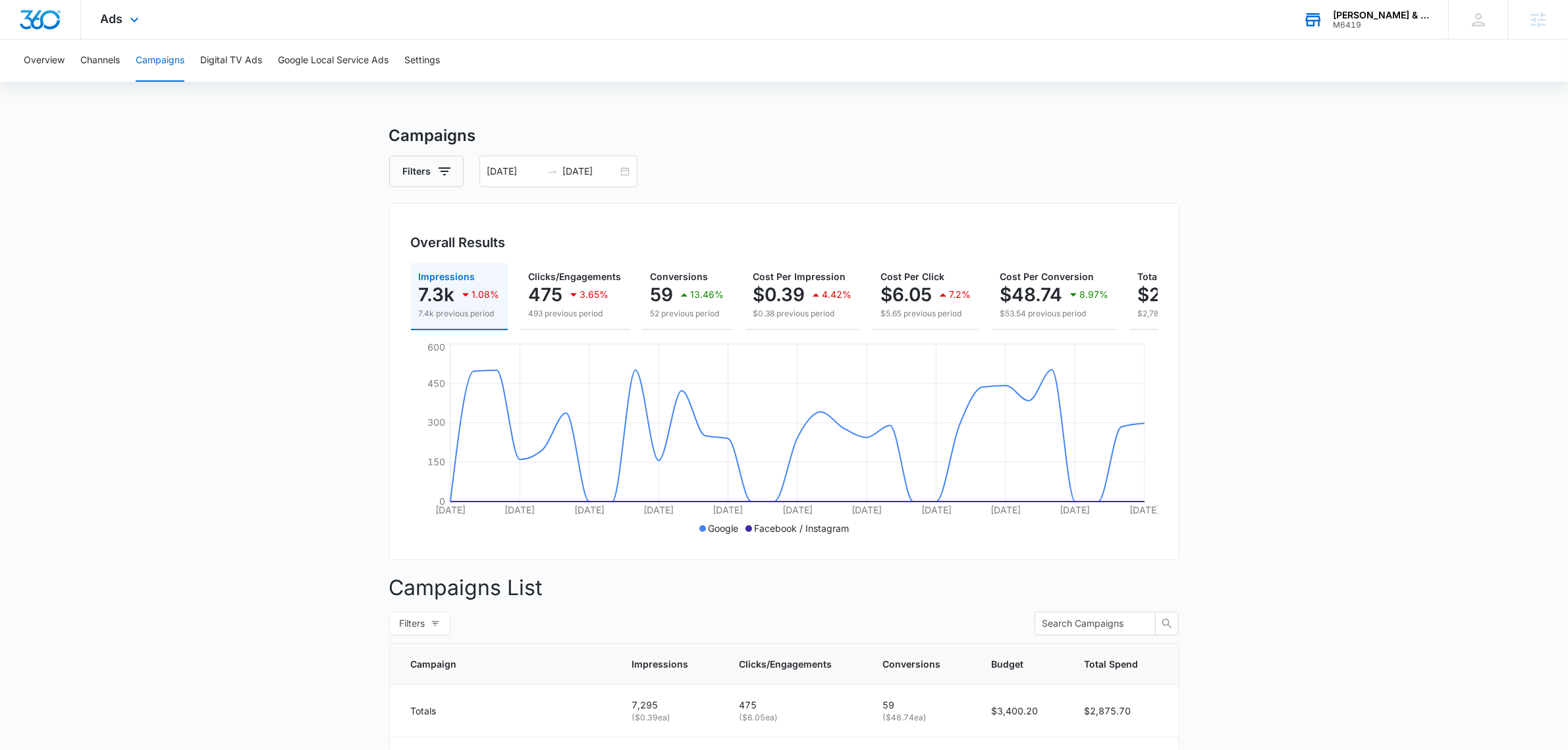
click at [1390, 29] on div "M6419" at bounding box center [1381, 25] width 96 height 9
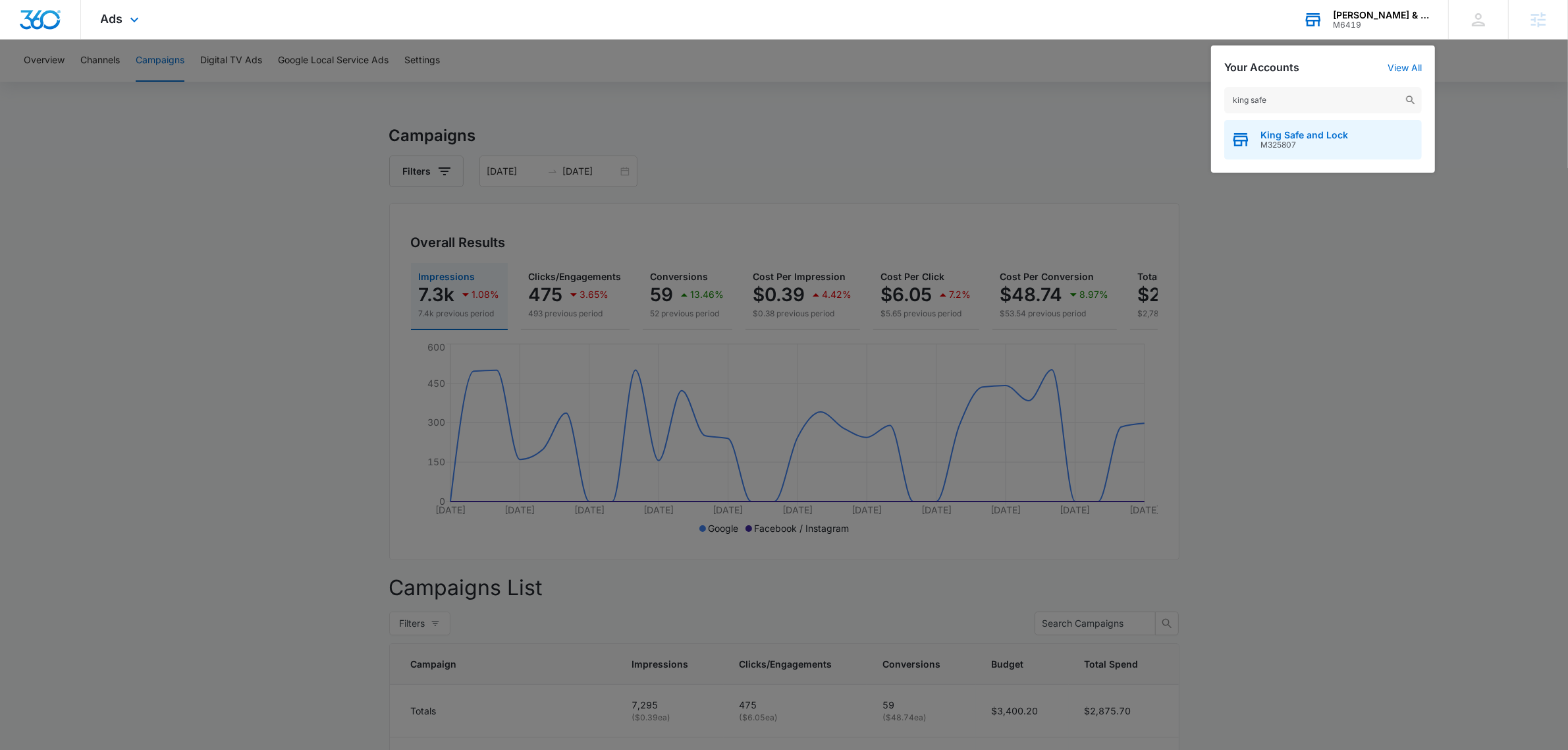
type input "king safe"
click at [1313, 140] on span "M325807" at bounding box center [1305, 145] width 87 height 9
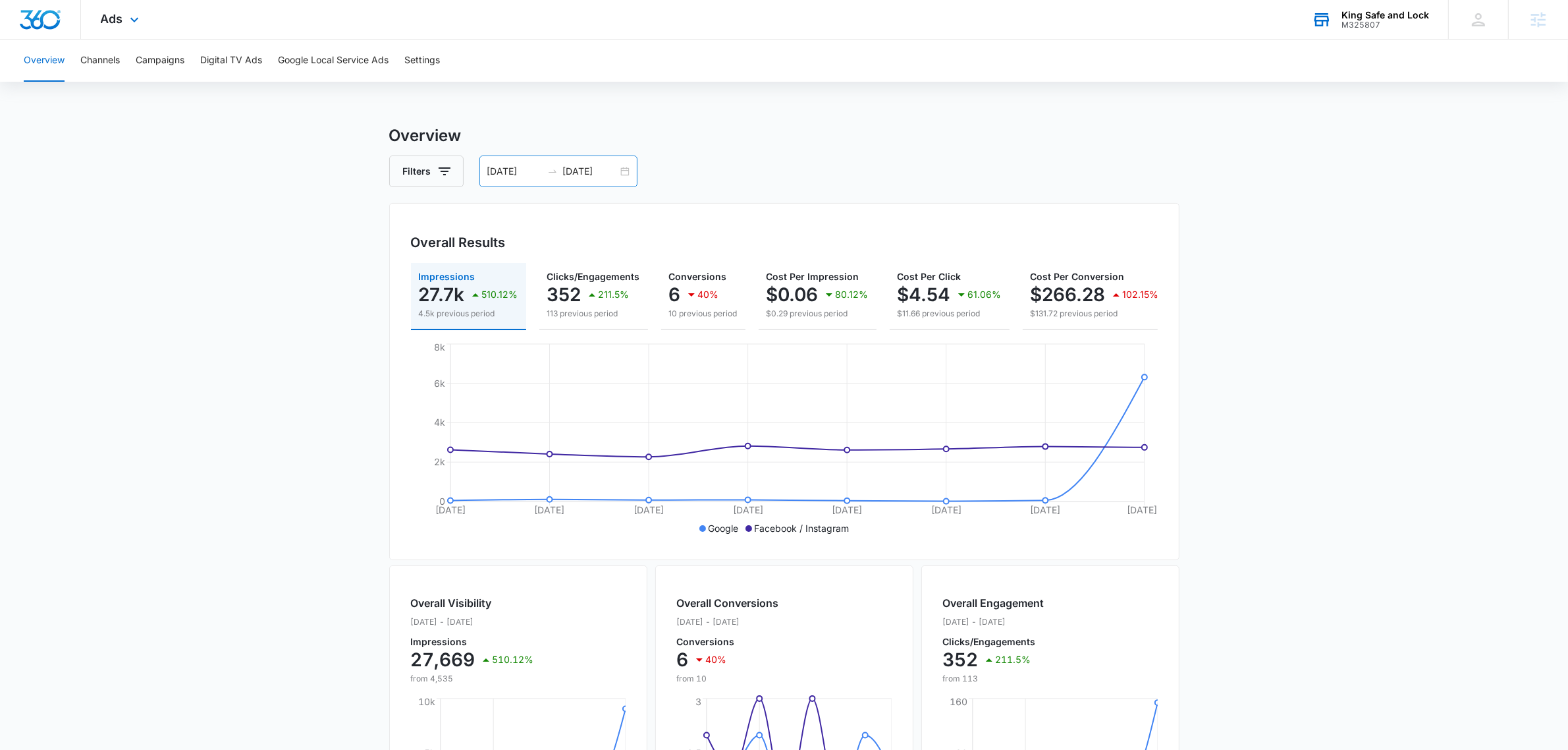
click at [584, 169] on input "09/30/2025" at bounding box center [590, 171] width 54 height 14
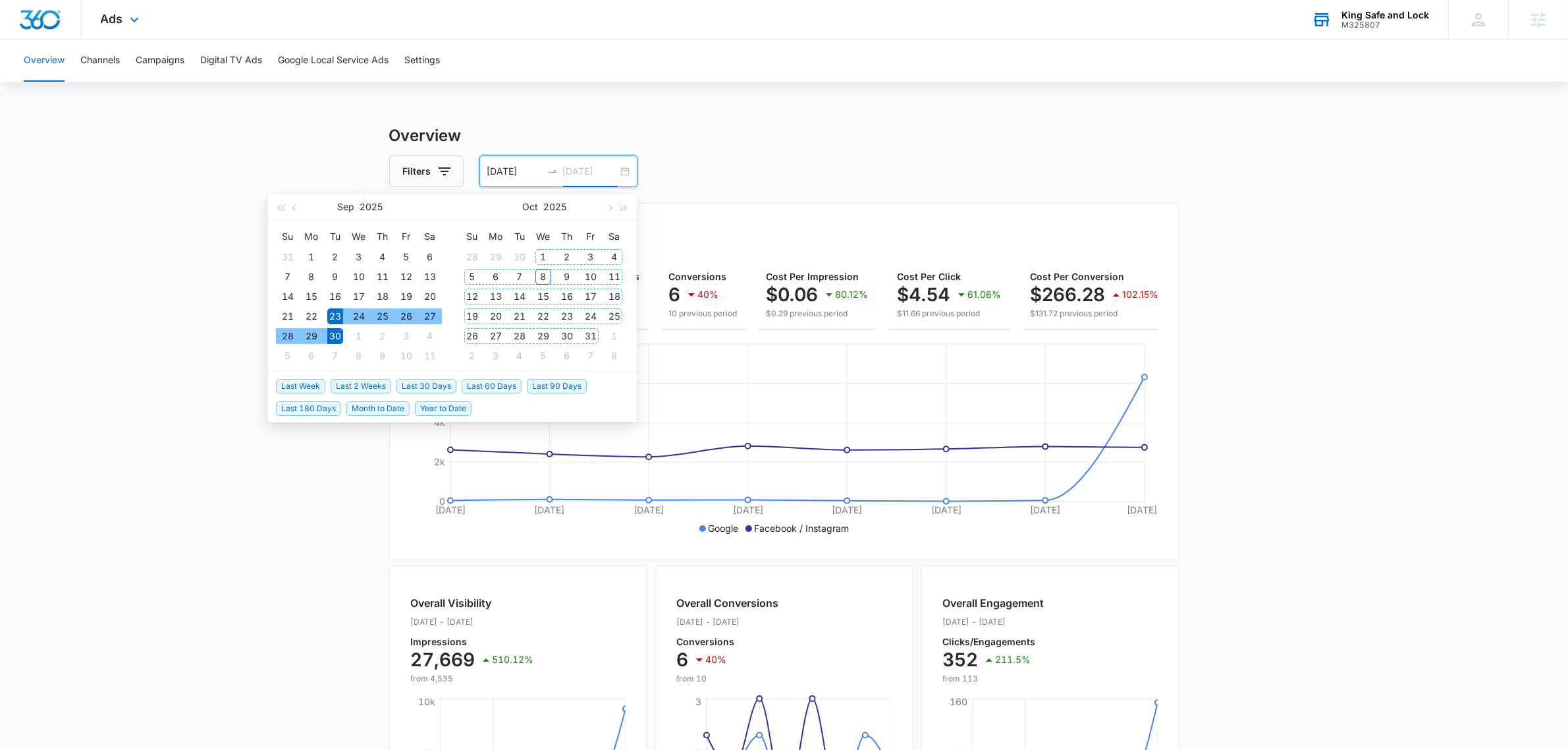
type input "09/30/2025"
click at [286, 384] on span "Last Week" at bounding box center [300, 386] width 49 height 14
type input "10/01/2025"
type input "10/08/2025"
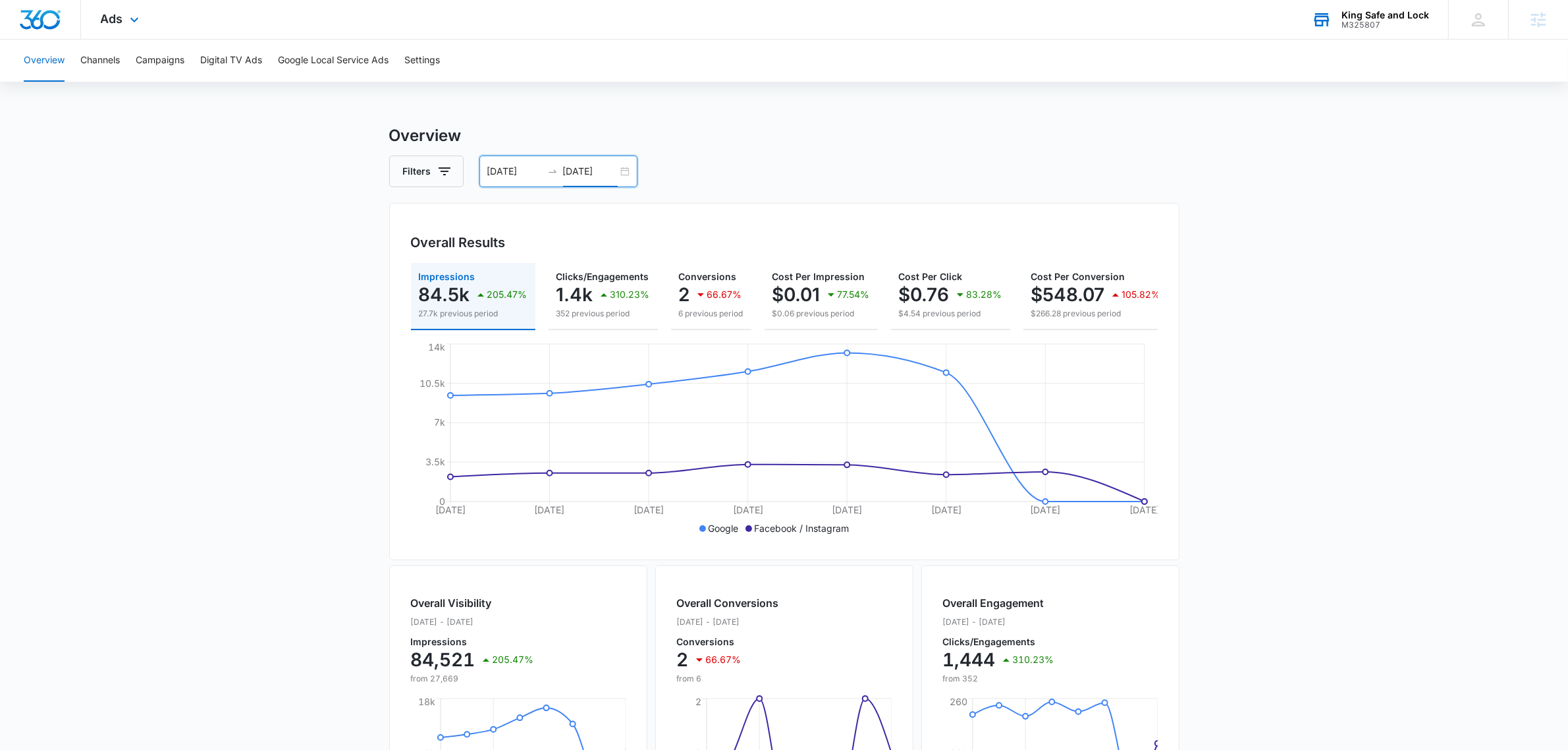
click at [119, 29] on div "Ads Apps Reputation CRM Email Social Payments POS Content Ads Intelligence File…" at bounding box center [121, 20] width 81 height 39
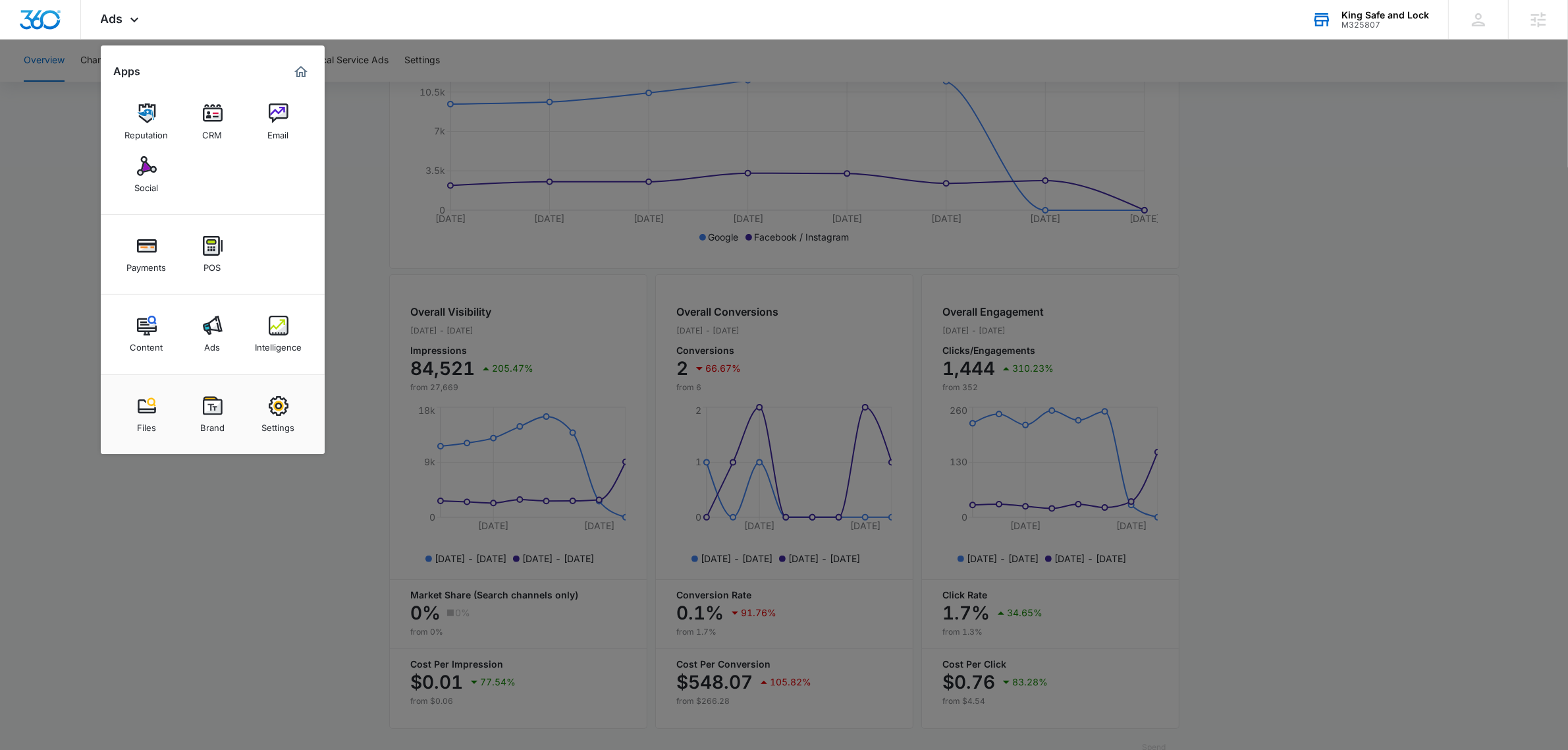
scroll to position [329, 0]
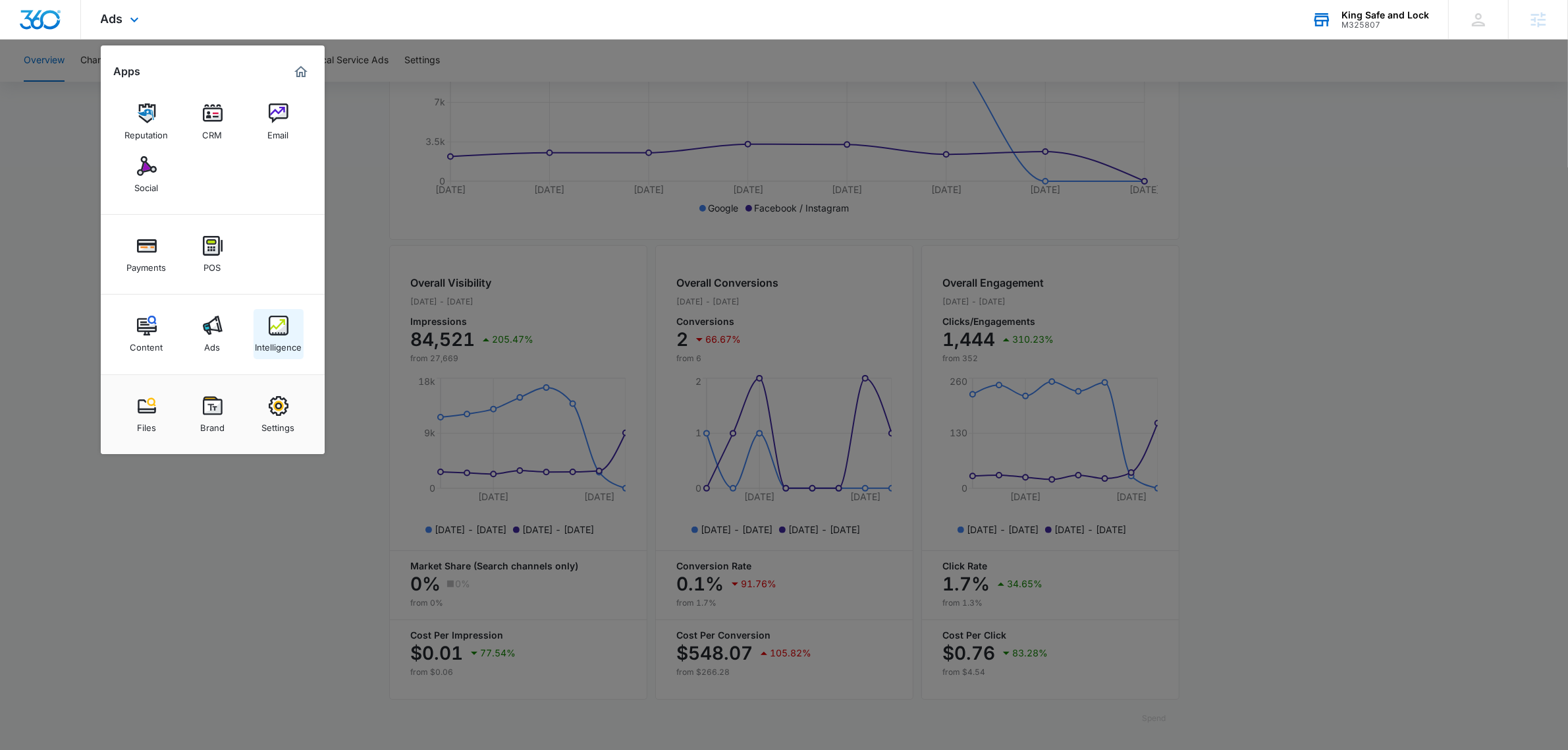
click at [275, 317] on img at bounding box center [278, 326] width 20 height 20
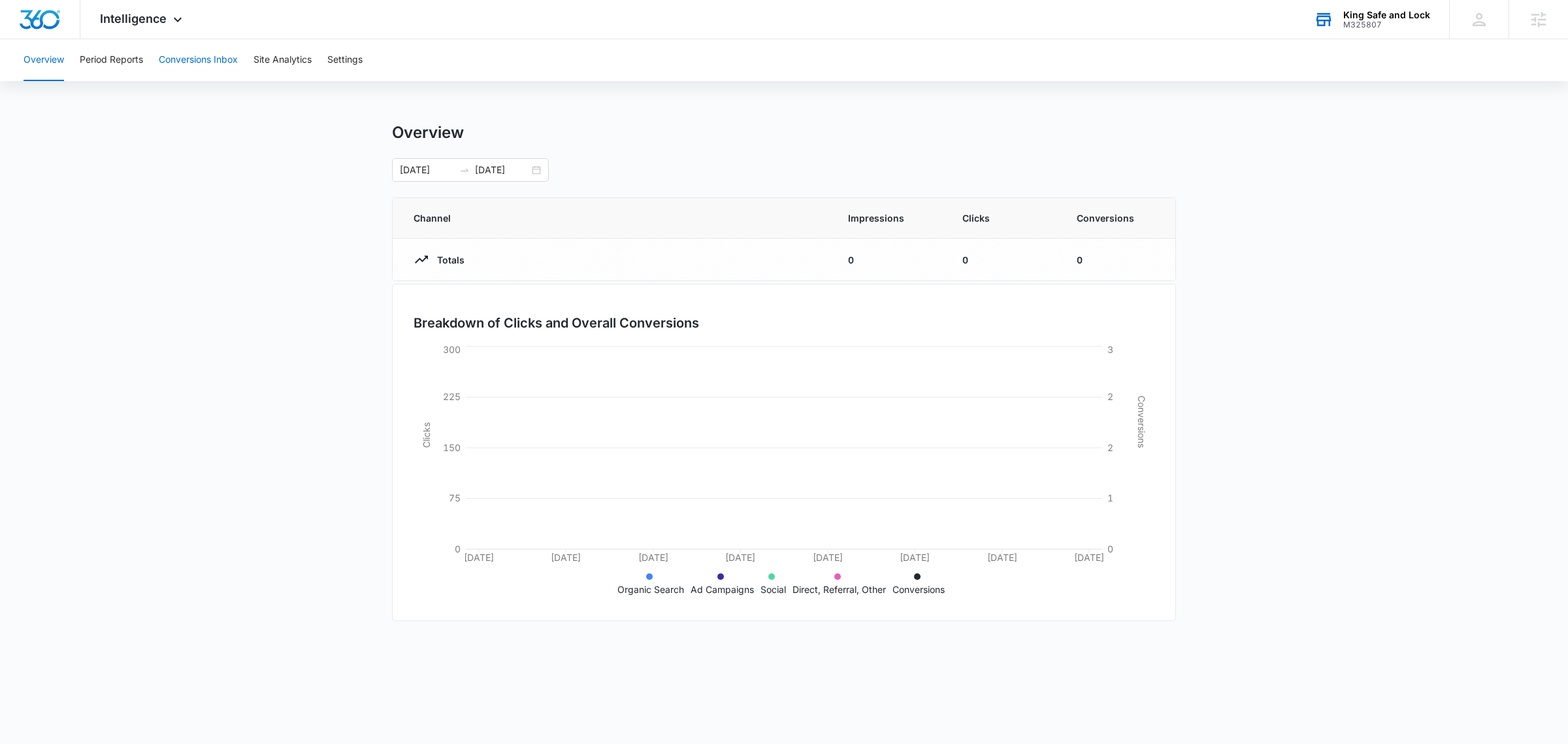
click at [180, 62] on button "Conversions Inbox" at bounding box center [197, 59] width 79 height 42
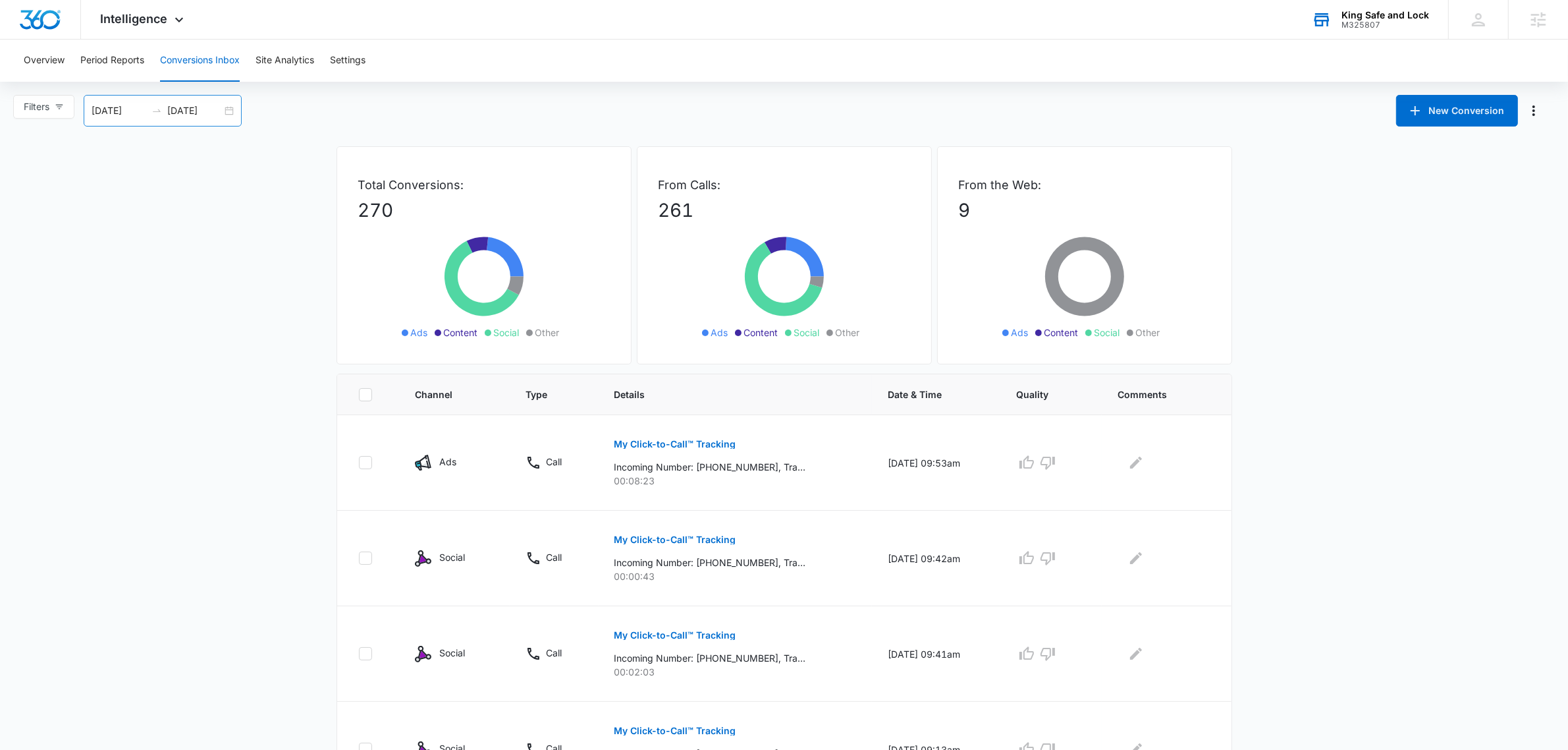
click at [185, 104] on input "10/08/2025" at bounding box center [194, 111] width 54 height 14
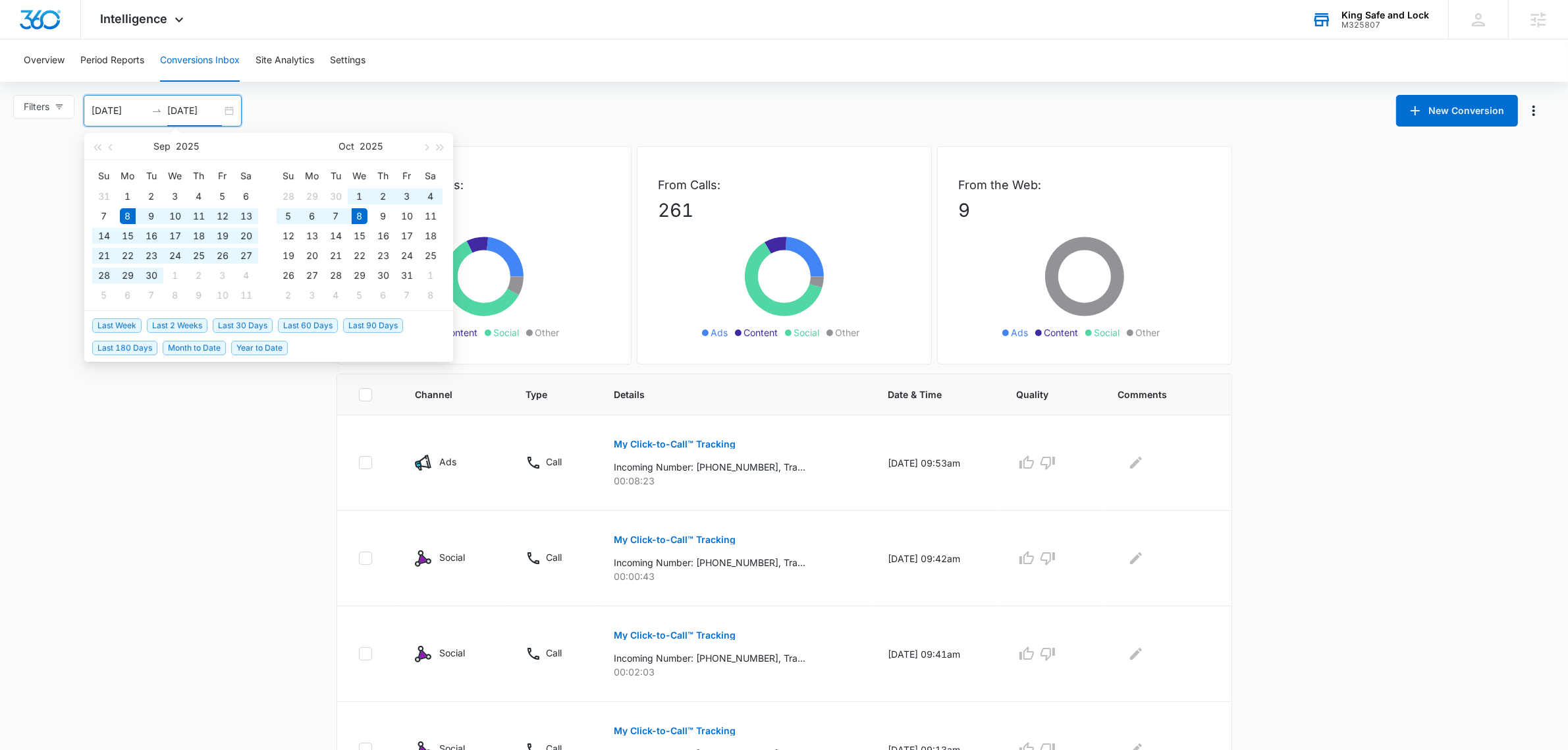
type input "10/08/2025"
click at [137, 321] on span "Last Week" at bounding box center [116, 325] width 49 height 14
type input "10/01/2025"
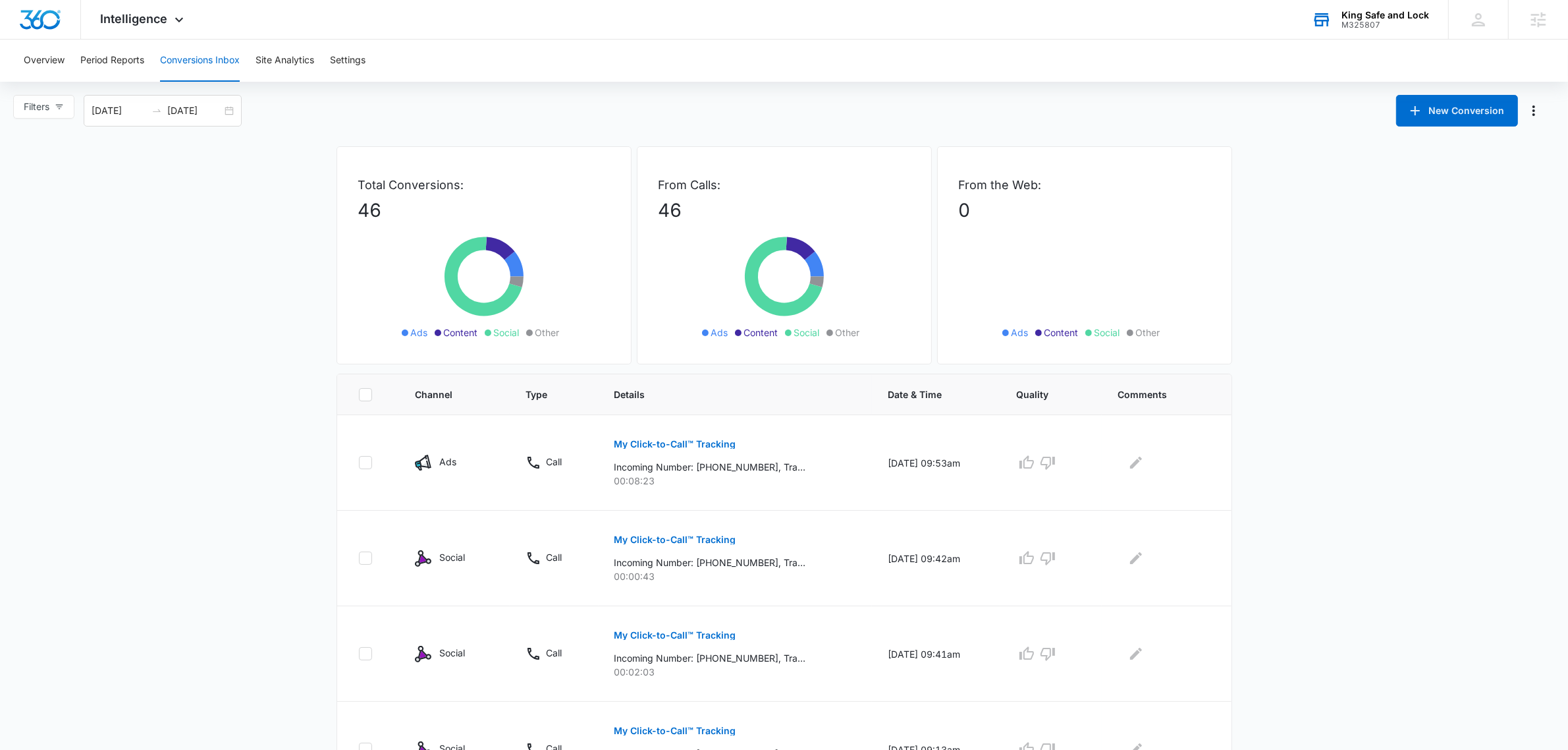
click at [313, 272] on main "Filters 10/01/2025 10/08/2025 New Conversion Oct 2025 Su Mo Tu We Th Fr Sa 28 2…" at bounding box center [784, 753] width 1568 height 1317
click at [0, 437] on main "Filters 10/01/2025 10/08/2025 New Conversion Oct 2025 Su Mo Tu We Th Fr Sa 28 2…" at bounding box center [784, 753] width 1568 height 1317
click at [53, 105] on button "Filters" at bounding box center [44, 106] width 62 height 24
click at [37, 176] on span "Ads" at bounding box center [45, 175] width 28 height 12
click at [31, 176] on input "Ads" at bounding box center [26, 176] width 11 height 11
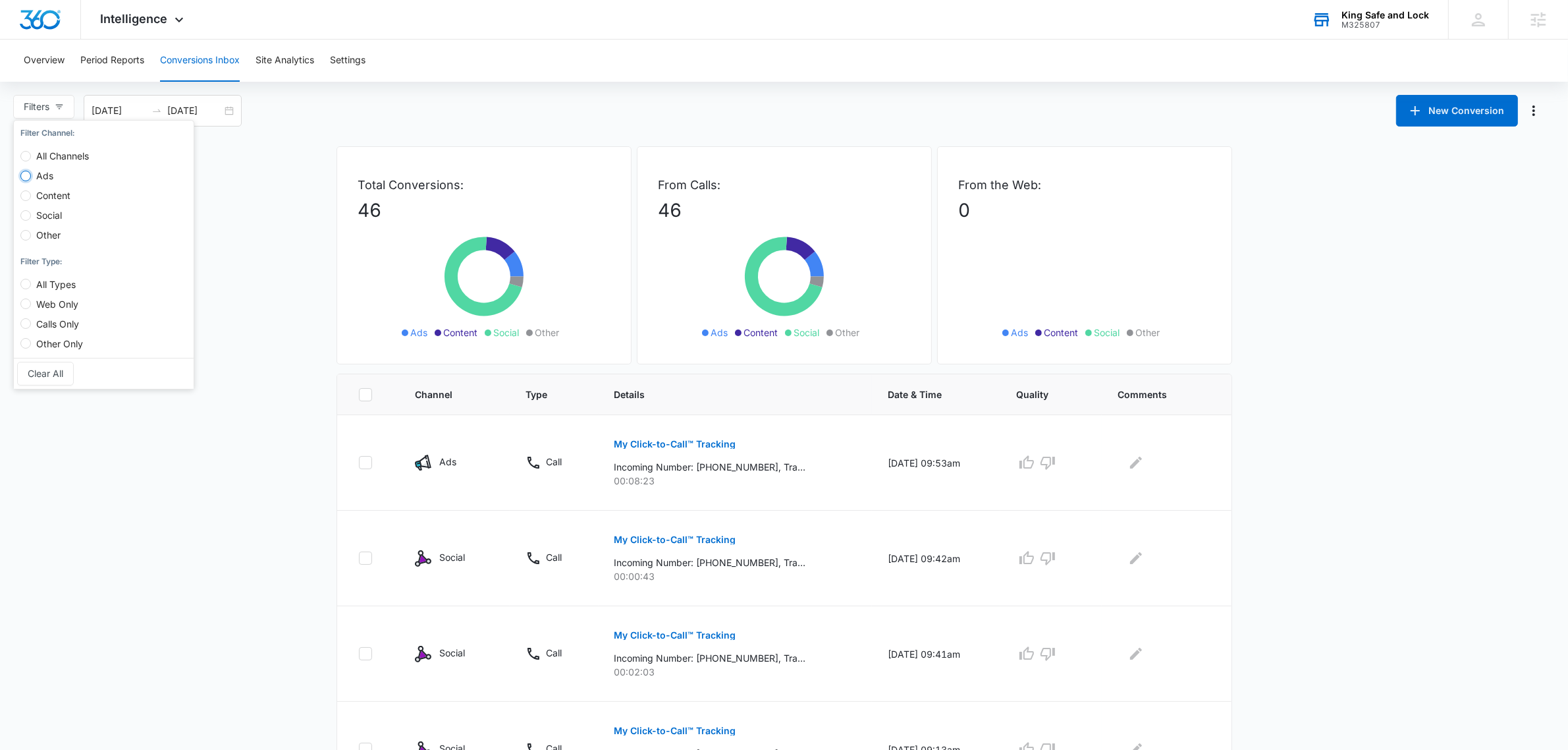
radio input "true"
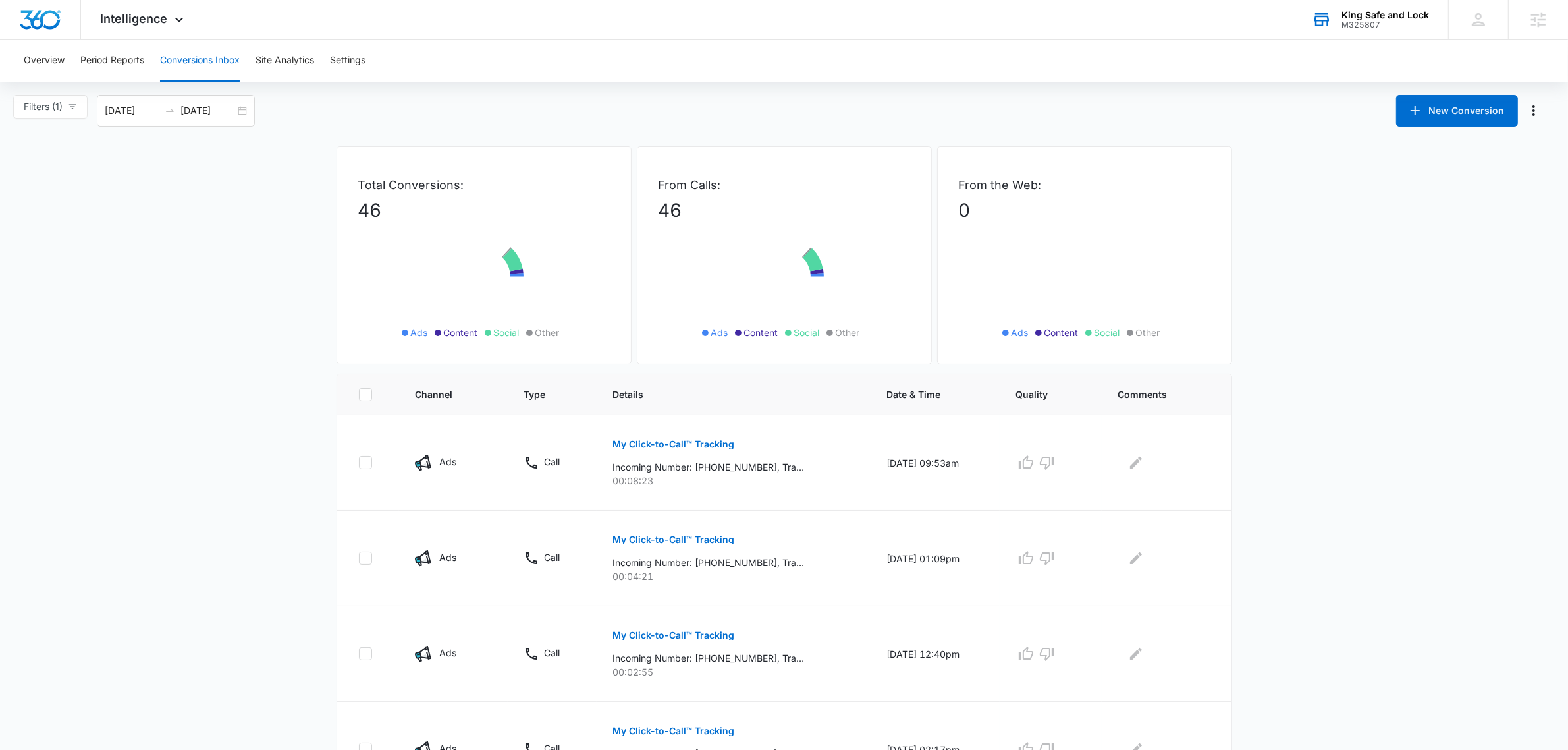
click at [165, 595] on main "Filters (1) Filter Channel : All Channels Ads Content Social Other Filter Type …" at bounding box center [784, 508] width 1568 height 828
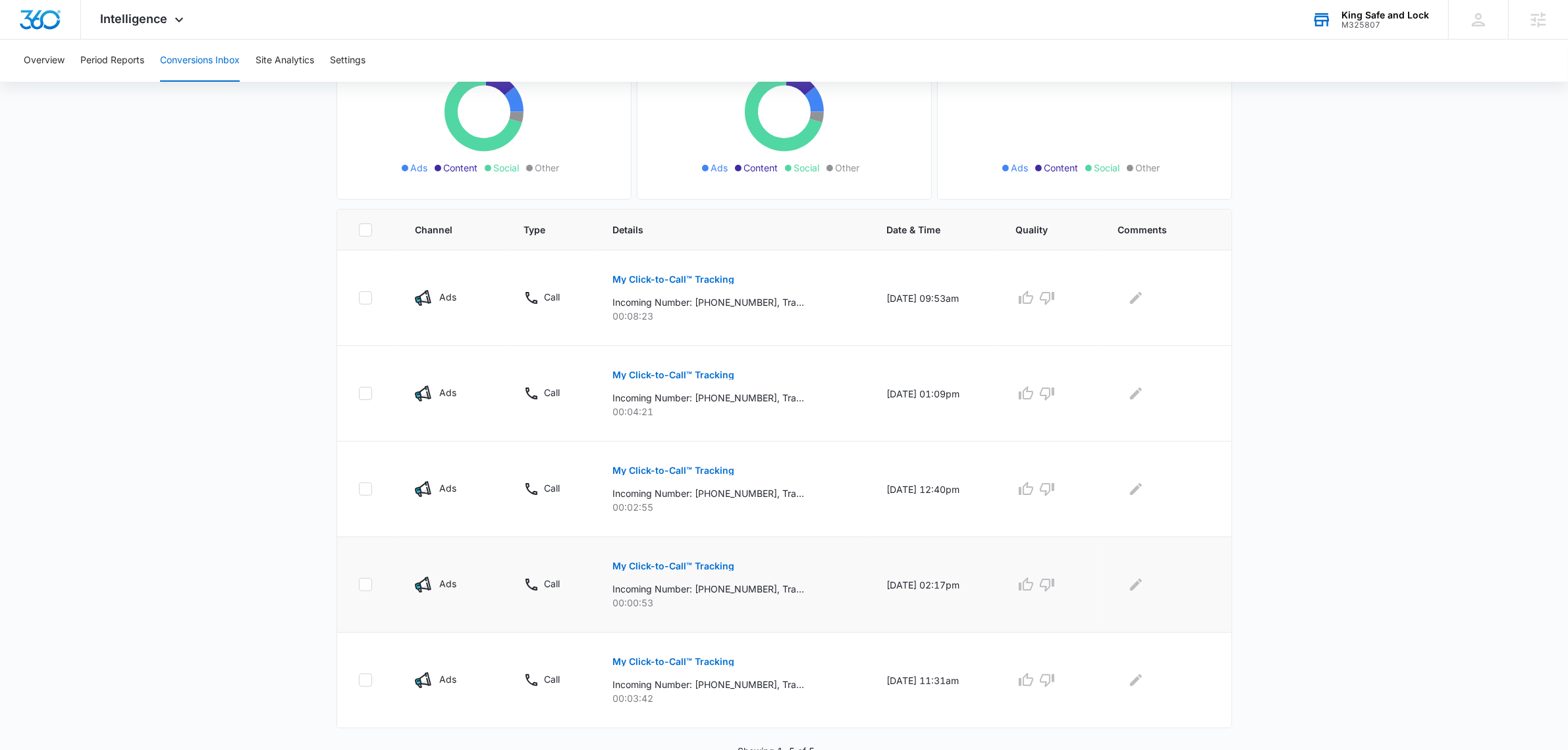
click at [624, 572] on button "My Click-to-Call™ Tracking" at bounding box center [673, 565] width 122 height 31
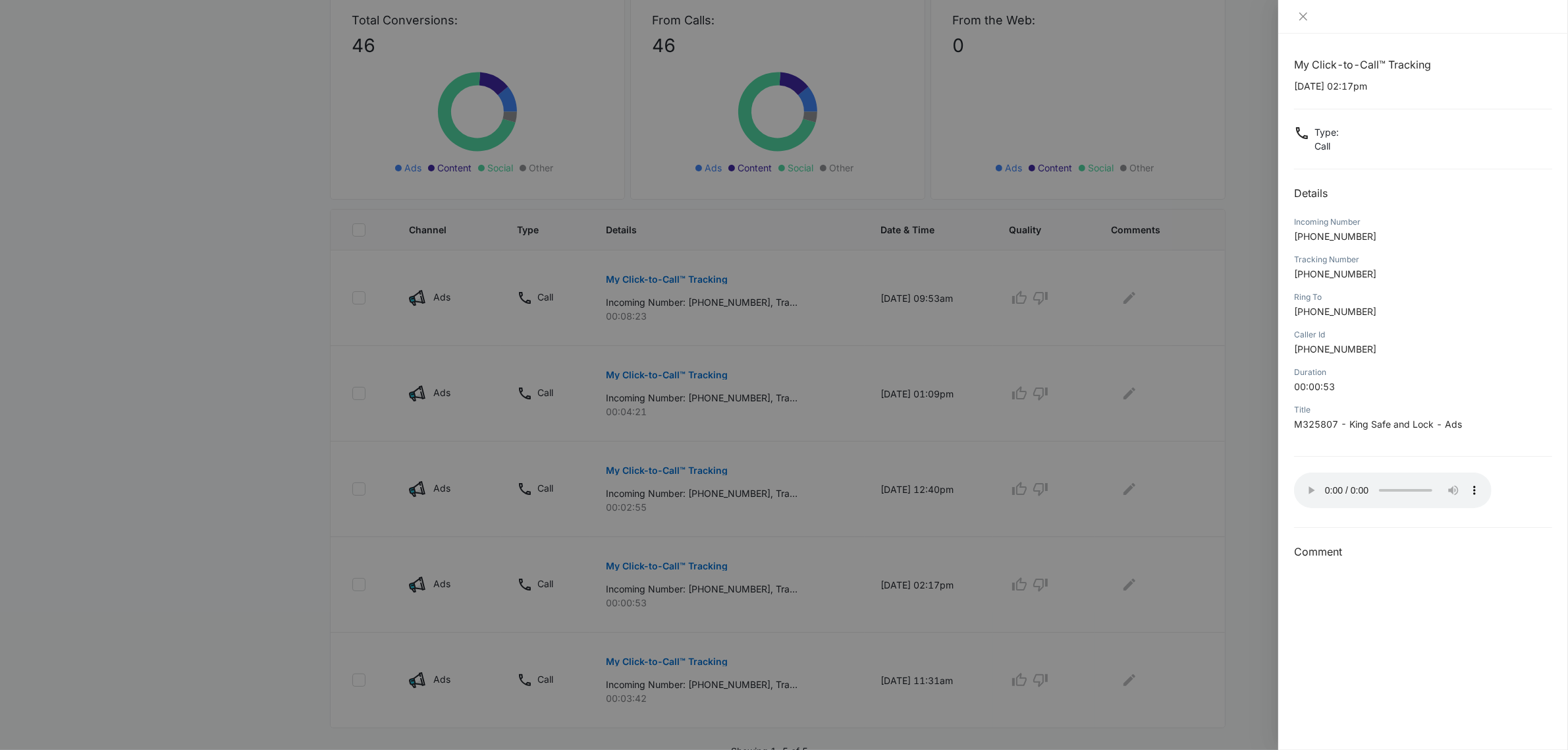
click at [1192, 487] on div at bounding box center [784, 375] width 1568 height 750
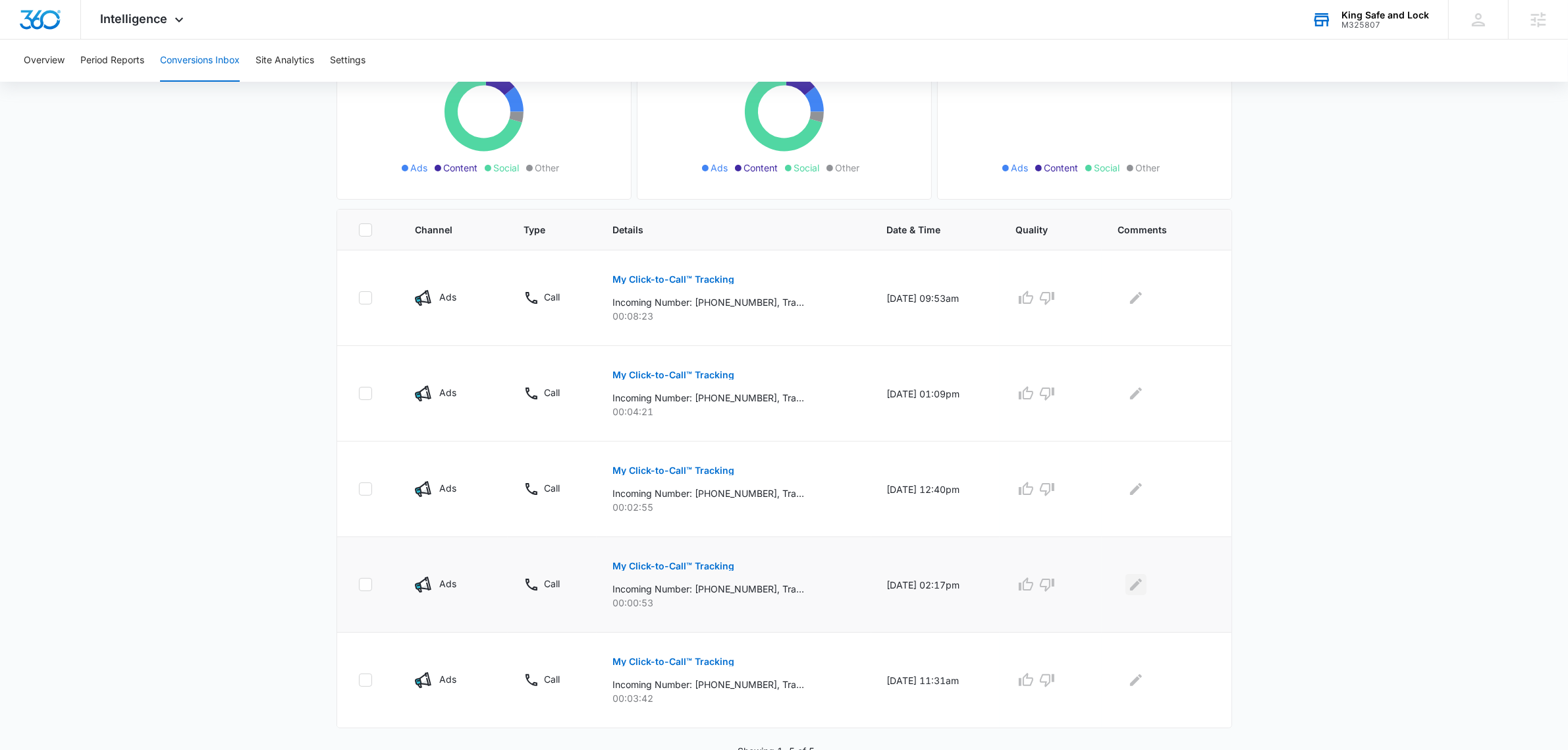
click at [1140, 588] on icon "Edit Comments" at bounding box center [1136, 584] width 12 height 12
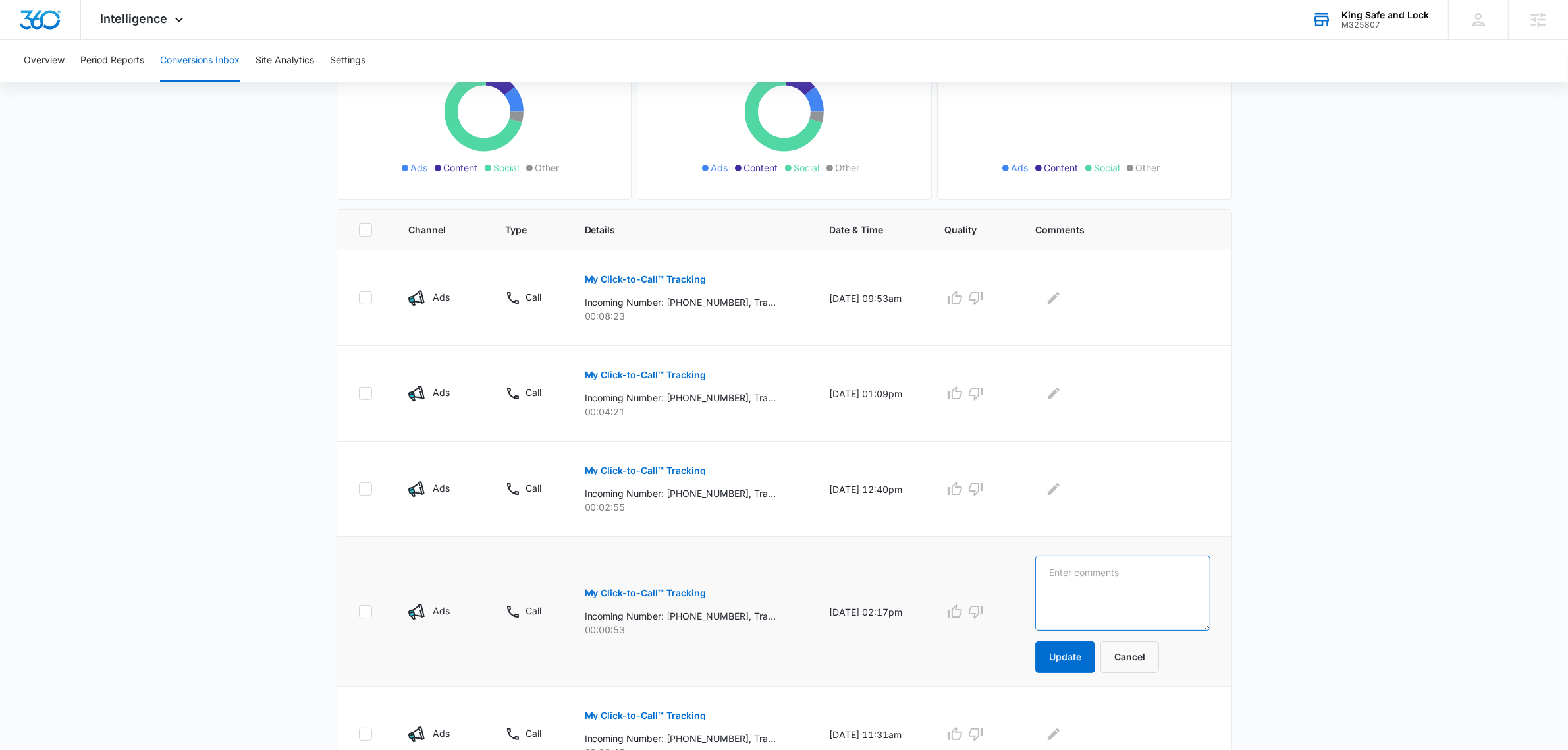
click at [1158, 579] on textarea at bounding box center [1123, 593] width 175 height 75
type textarea "existing customer"
click at [1095, 657] on button "Update" at bounding box center [1065, 656] width 60 height 31
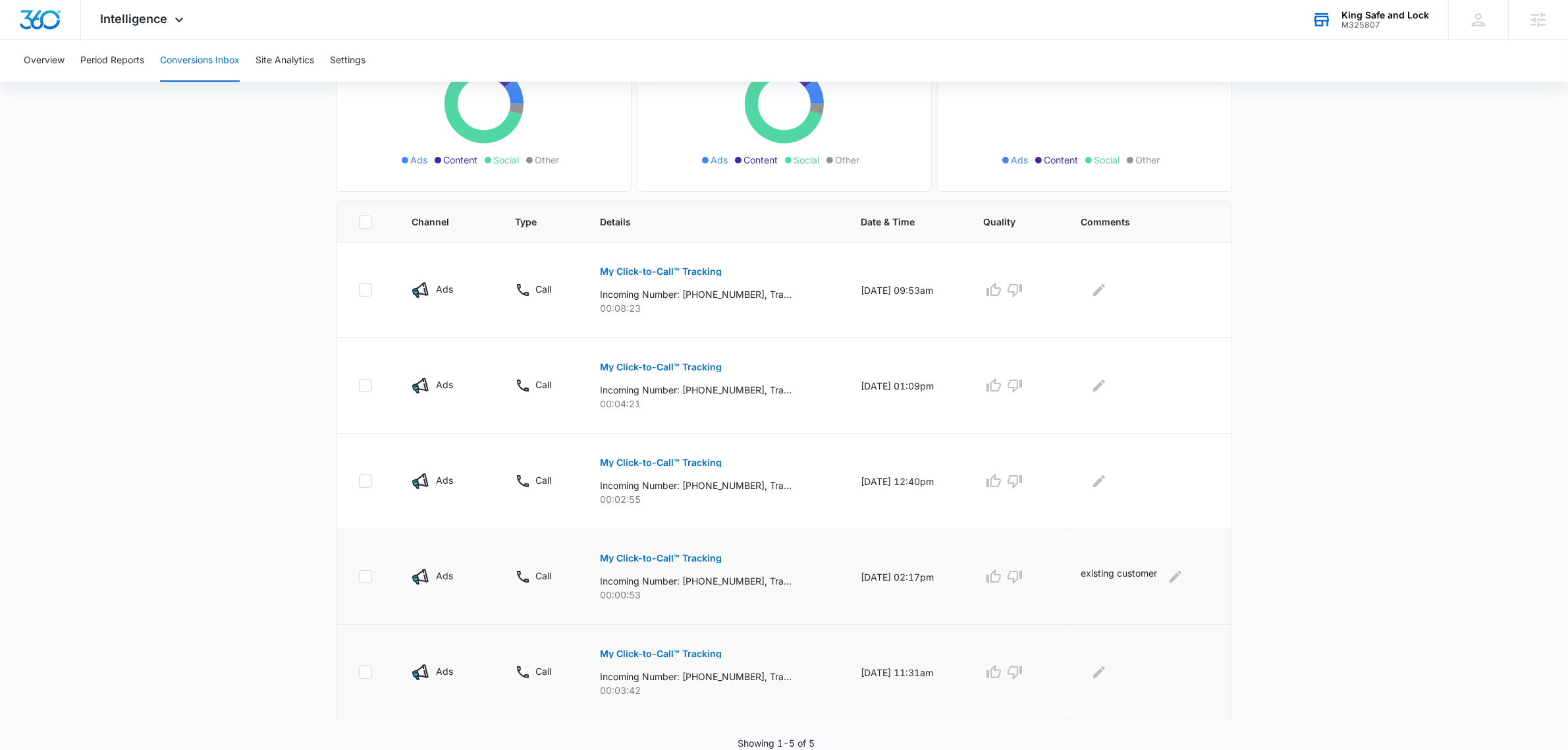
scroll to position [173, 0]
click at [702, 653] on p "My Click-to-Call™ Tracking" at bounding box center [660, 654] width 122 height 9
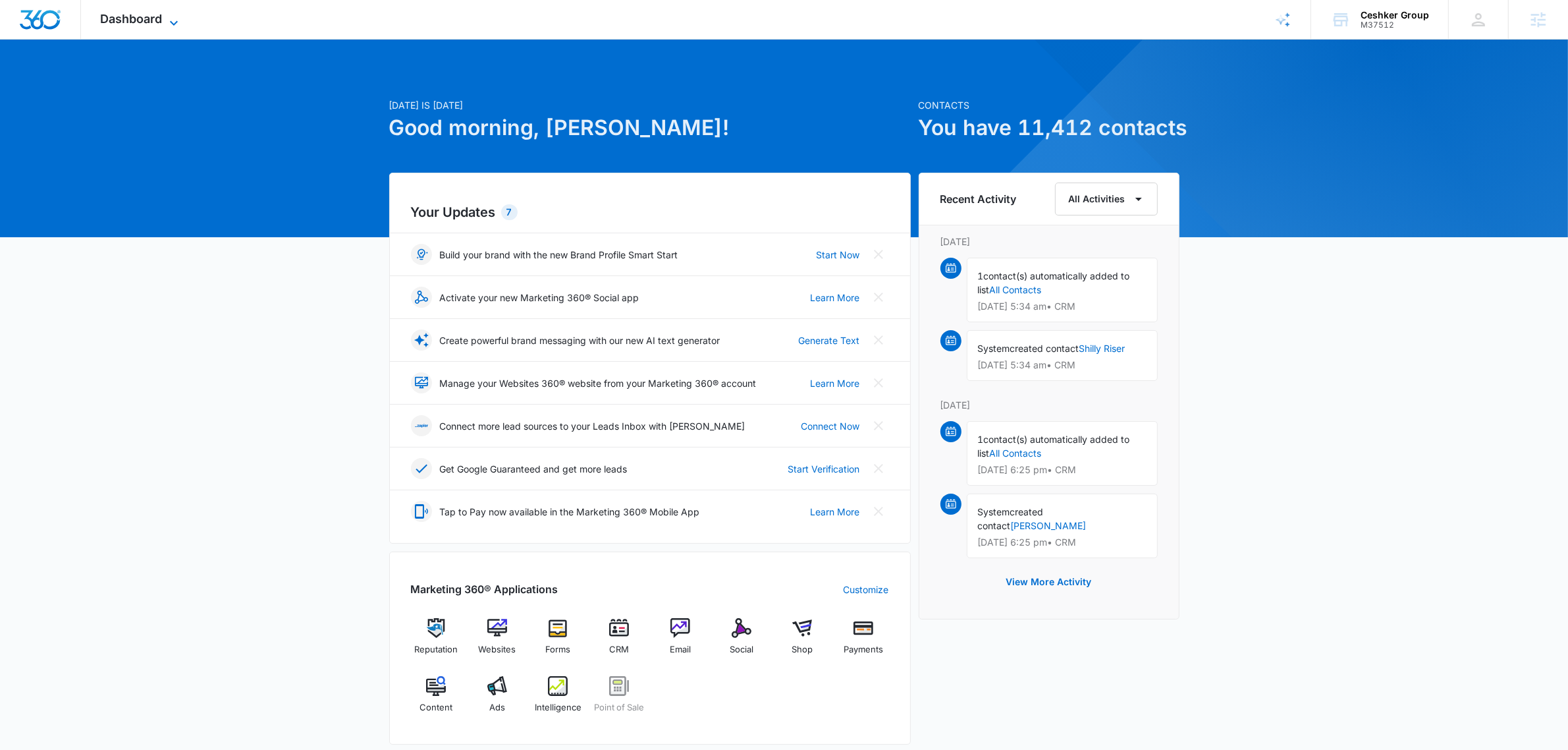
click at [145, 19] on span "Dashboard" at bounding box center [131, 18] width 62 height 13
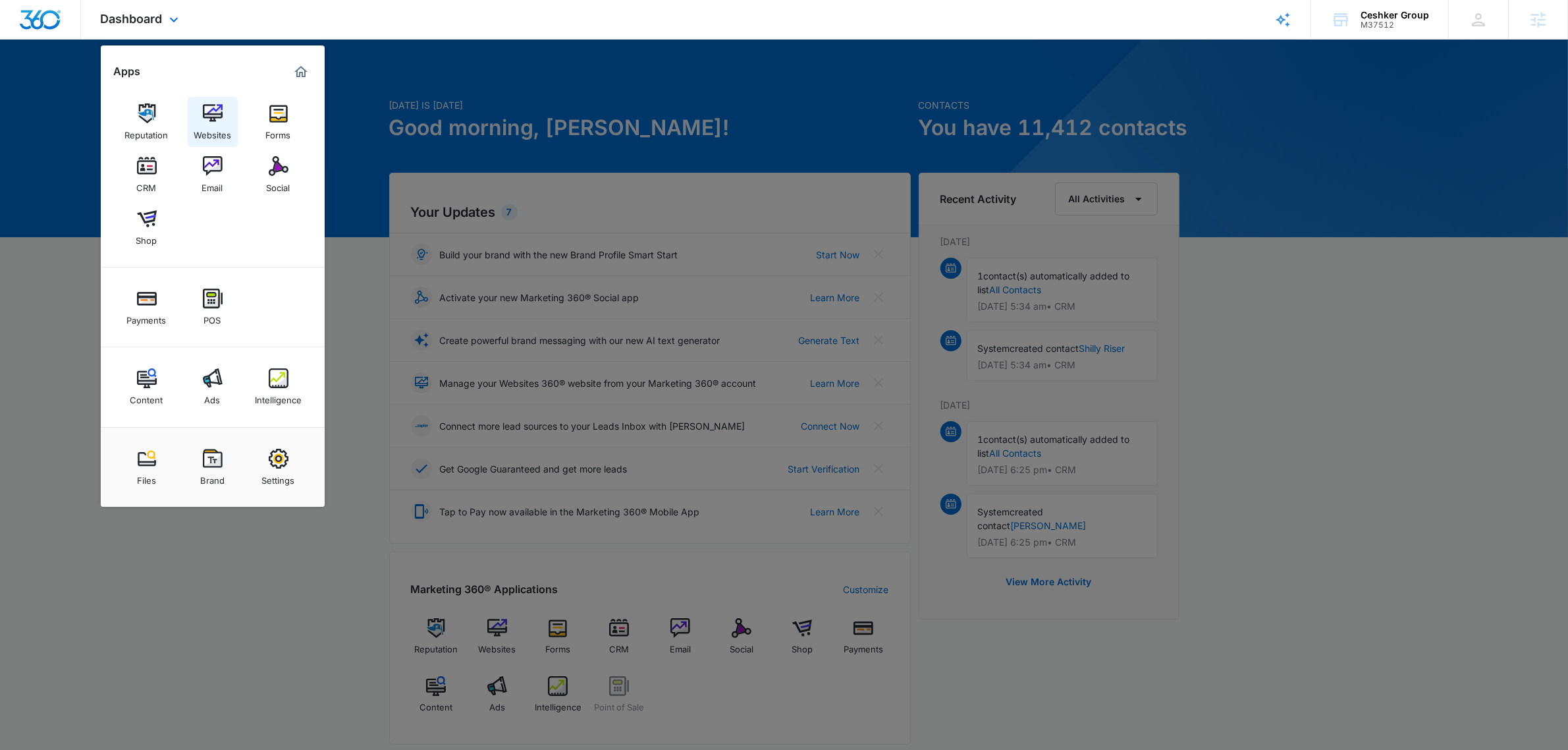
click at [215, 111] on img at bounding box center [212, 113] width 20 height 20
